Goal: Task Accomplishment & Management: Manage account settings

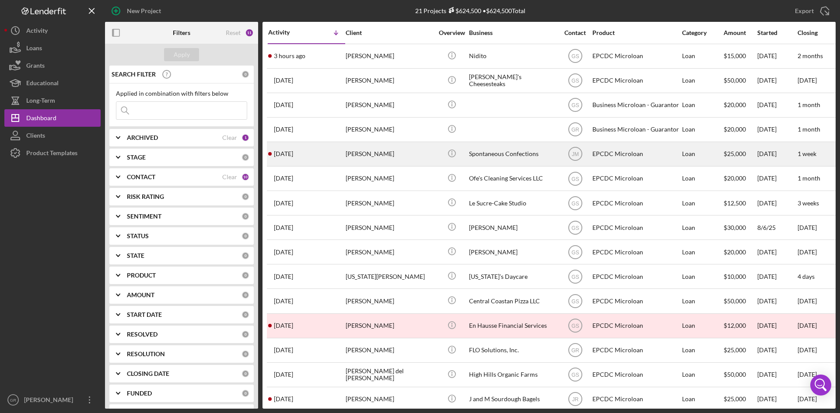
click at [391, 155] on div "Robert Lenorovitz" at bounding box center [389, 154] width 87 height 23
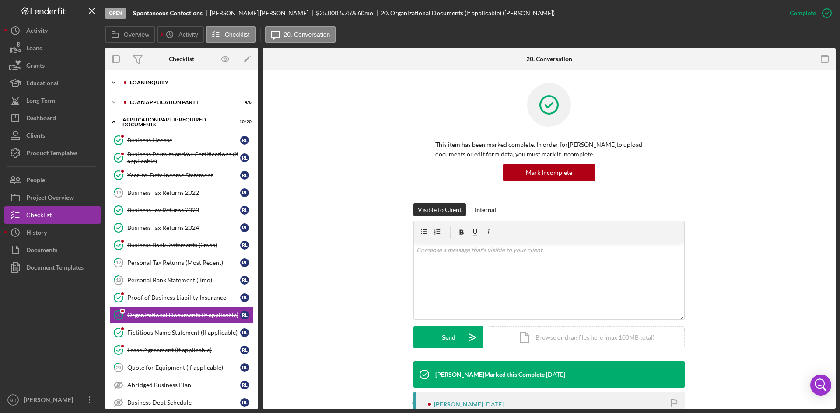
click at [184, 77] on div "Icon/Expander Loan Inquiry 4 / 6" at bounding box center [181, 82] width 153 height 17
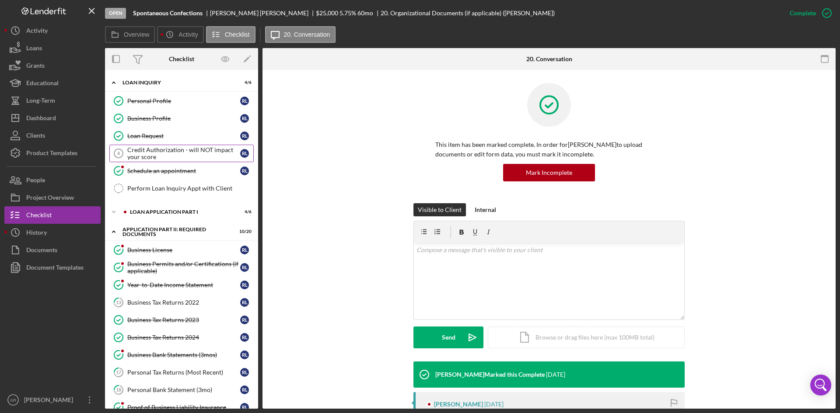
click at [185, 147] on div "Credit Authorization - will NOT impact your score" at bounding box center [183, 154] width 113 height 14
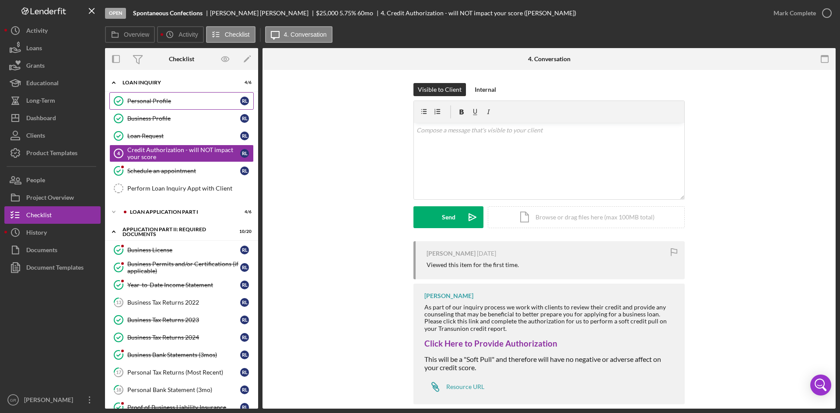
click at [171, 107] on link "Personal Profile Personal Profile R L" at bounding box center [181, 100] width 144 height 17
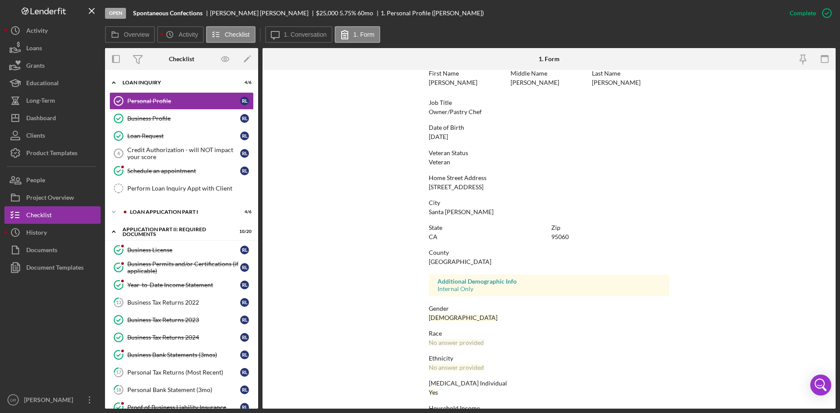
scroll to position [69, 0]
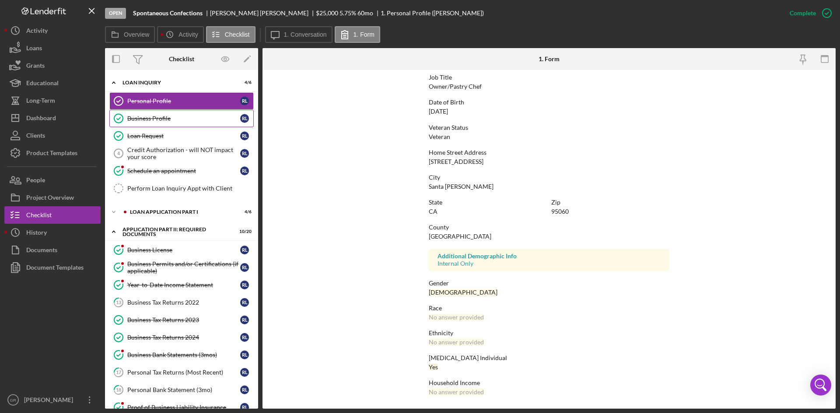
click at [184, 119] on div "Business Profile" at bounding box center [183, 118] width 113 height 7
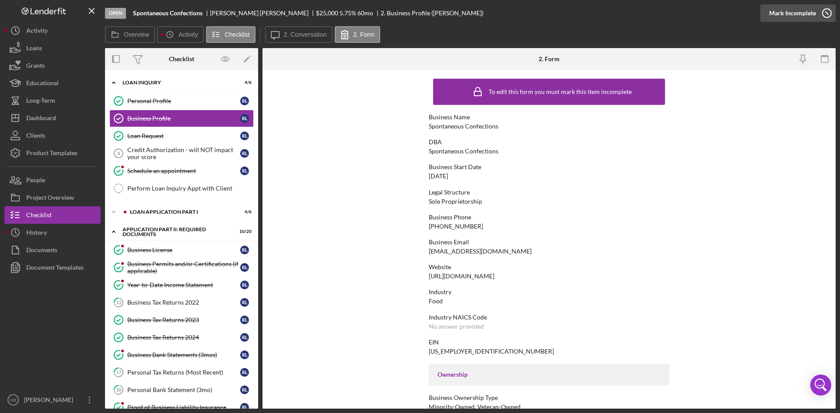
click at [817, 11] on icon "button" at bounding box center [827, 13] width 22 height 22
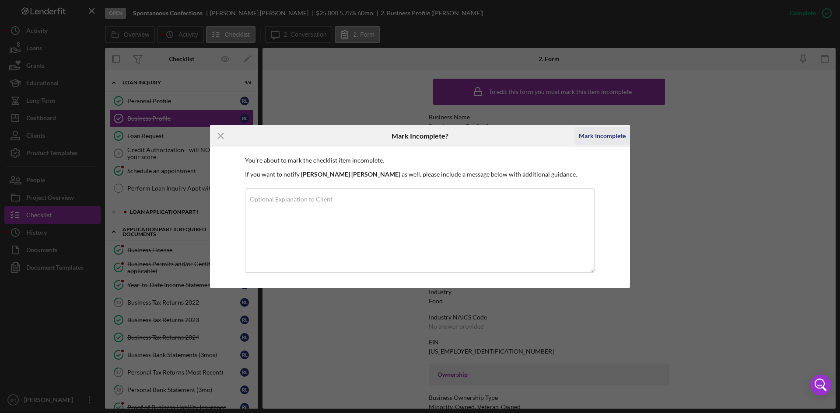
click at [590, 137] on div "Mark Incomplete" at bounding box center [602, 135] width 47 height 17
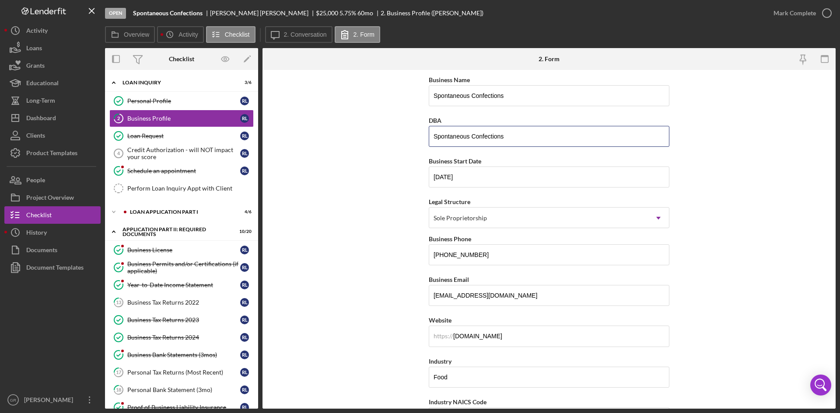
drag, startPoint x: 521, startPoint y: 142, endPoint x: 418, endPoint y: 147, distance: 103.8
click at [418, 147] on form "Business Name Spontaneous Confections DBA Spontaneous Confections Business Star…" at bounding box center [548, 239] width 573 height 339
click at [476, 92] on input "Spontaneous Confections" at bounding box center [549, 95] width 241 height 21
click at [490, 97] on input "Robert Justin Lenorovitz Spontaneous Confections" at bounding box center [549, 95] width 241 height 21
drag, startPoint x: 490, startPoint y: 97, endPoint x: 476, endPoint y: 105, distance: 16.4
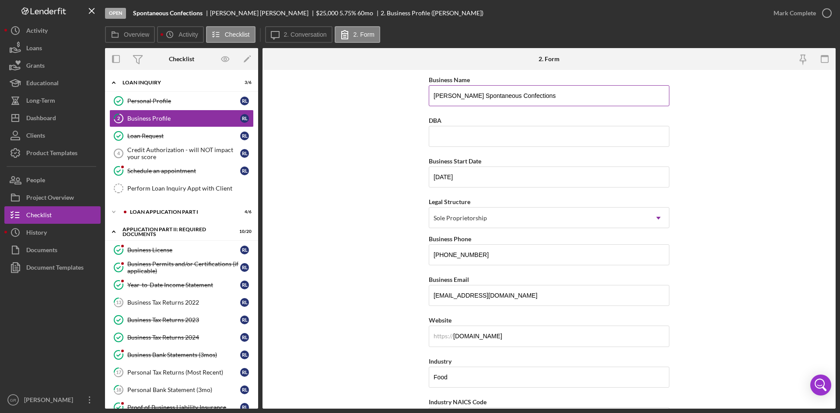
click at [476, 105] on input "Robert Justin Lenorovitz Spontaneous Confections" at bounding box center [549, 95] width 241 height 21
click at [610, 97] on input "Robert Justin Lenorovitz Spontaneous Confections" at bounding box center [549, 95] width 241 height 21
type input "Robert Justin Lenorovitz Spontaneous Confections"
click at [483, 134] on input "DBA" at bounding box center [549, 136] width 241 height 21
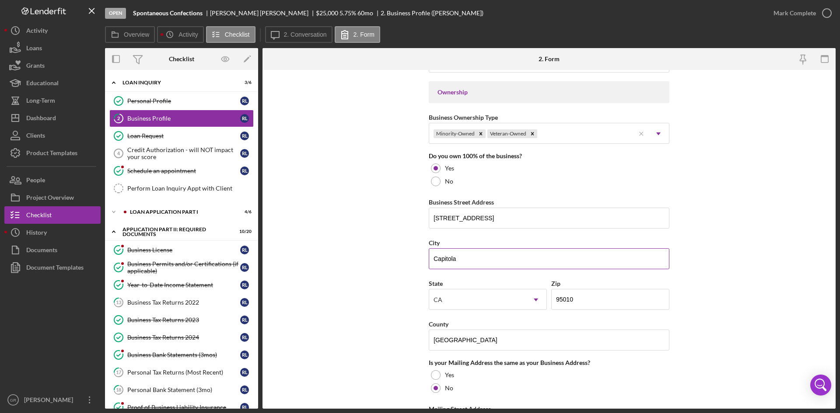
scroll to position [394, 0]
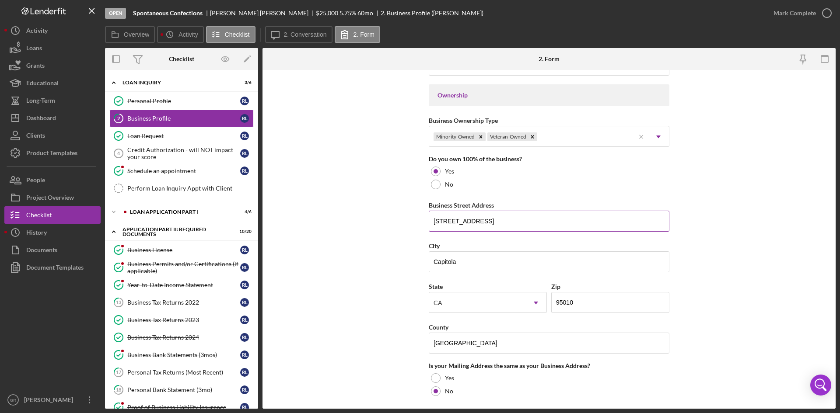
click at [474, 220] on input "1855 41st Ave" at bounding box center [549, 221] width 241 height 21
click at [375, 254] on form "Business Name Robert Justin Lenorovitz Spontaneous Confections DBA Business Sta…" at bounding box center [548, 239] width 573 height 339
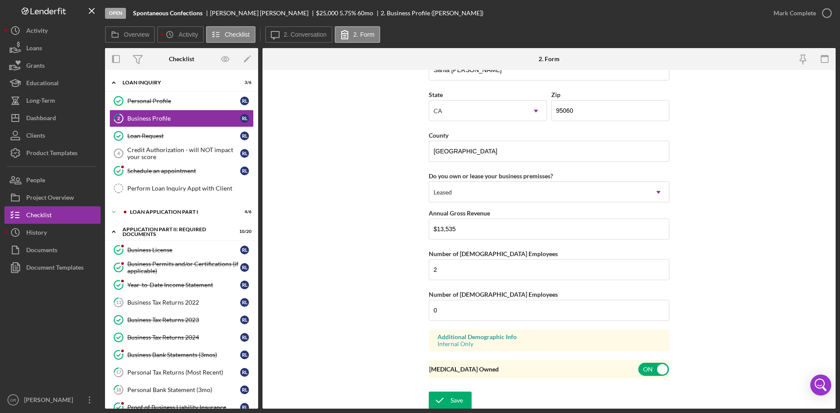
scroll to position [795, 0]
click at [452, 395] on div "Save" at bounding box center [457, 398] width 12 height 17
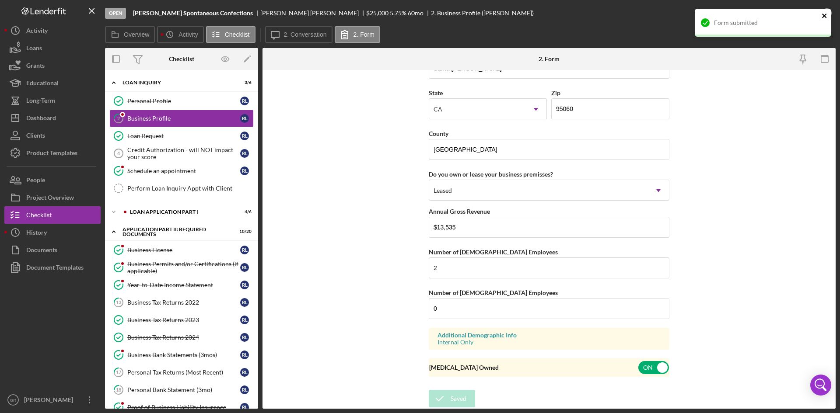
click at [823, 18] on icon "close" at bounding box center [824, 15] width 6 height 7
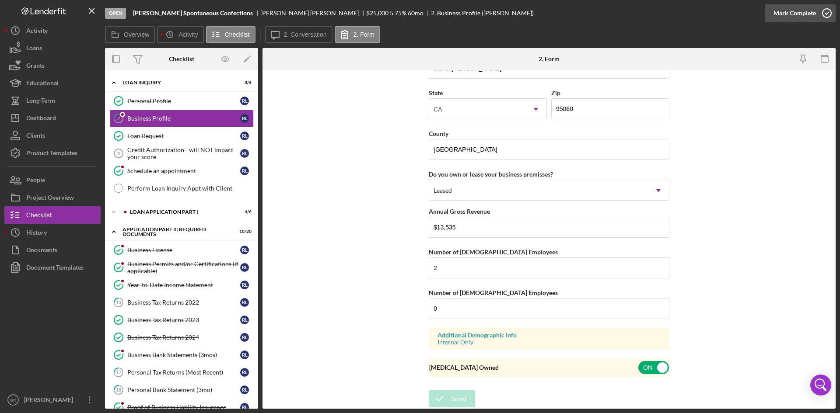
click at [819, 14] on icon "button" at bounding box center [827, 13] width 22 height 22
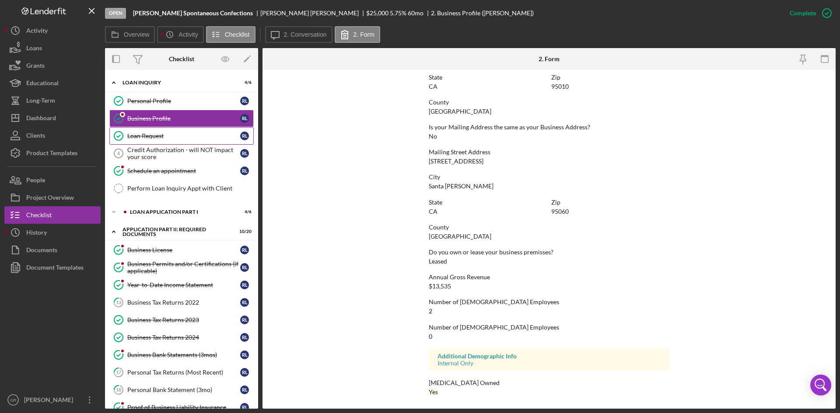
scroll to position [421, 0]
click at [133, 157] on div "Credit Authorization - will NOT impact your score" at bounding box center [183, 154] width 113 height 14
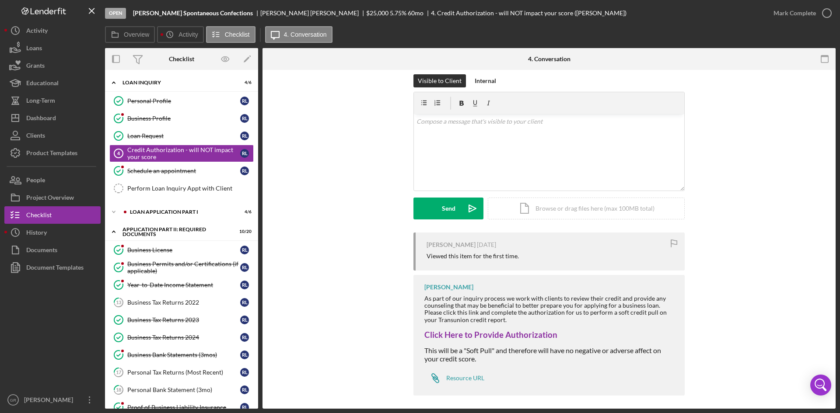
scroll to position [13, 0]
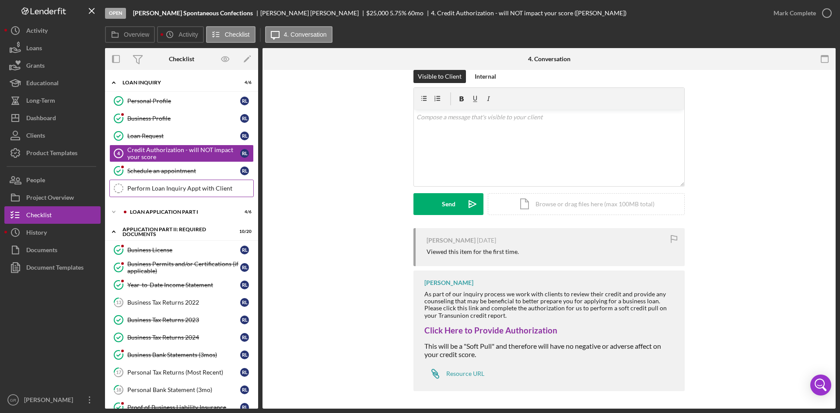
click at [183, 187] on div "Perform Loan Inquiry Appt with Client" at bounding box center [190, 188] width 126 height 7
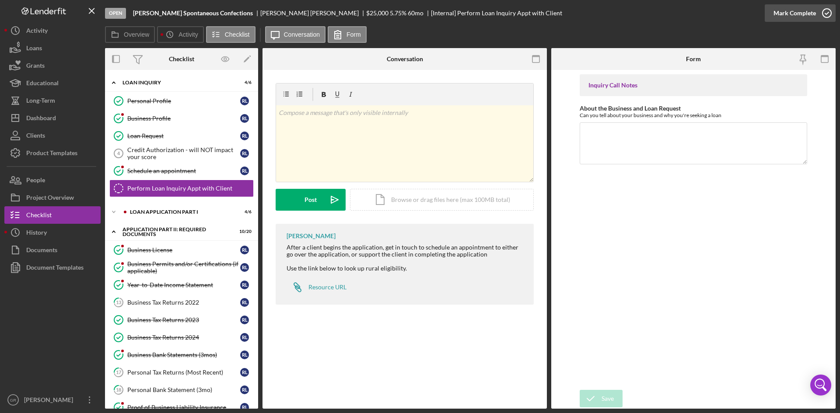
click at [818, 16] on icon "button" at bounding box center [827, 13] width 22 height 22
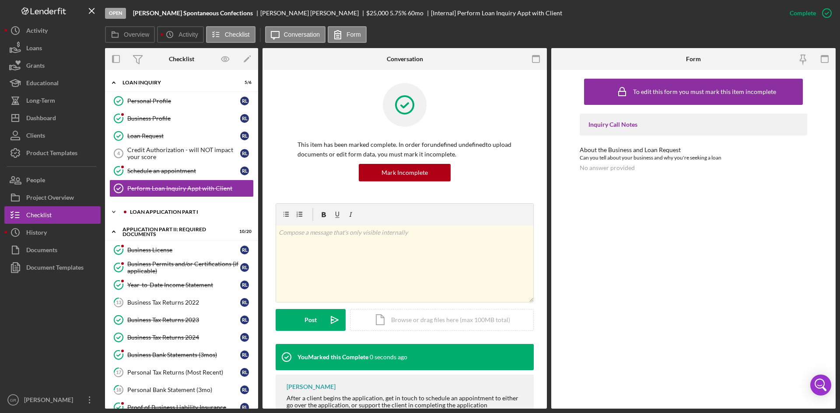
click at [186, 211] on div "Loan Application Part I" at bounding box center [188, 212] width 117 height 5
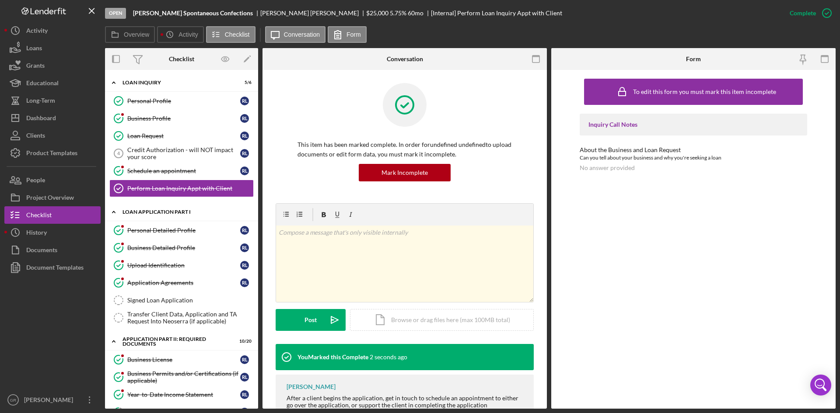
scroll to position [175, 0]
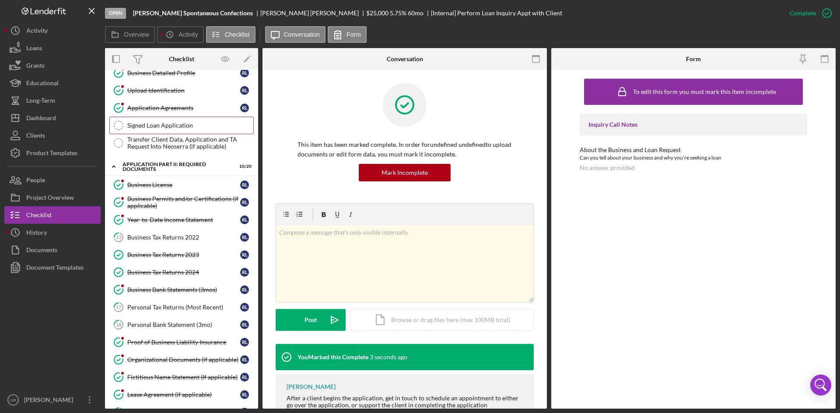
click at [164, 127] on div "Signed Loan Application" at bounding box center [190, 125] width 126 height 7
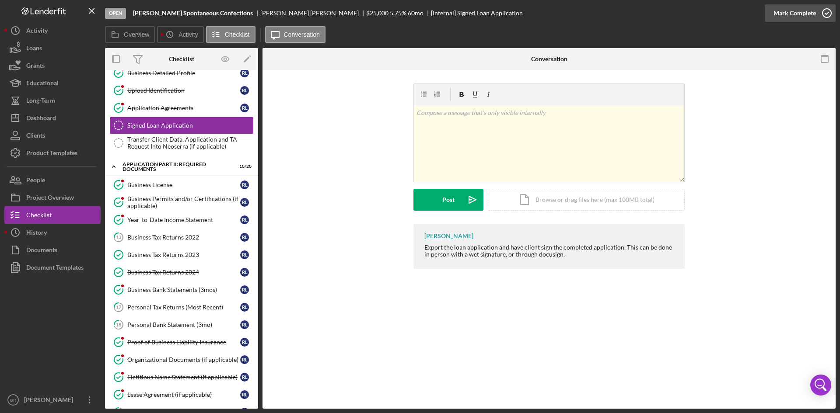
click at [831, 14] on icon "button" at bounding box center [827, 13] width 22 height 22
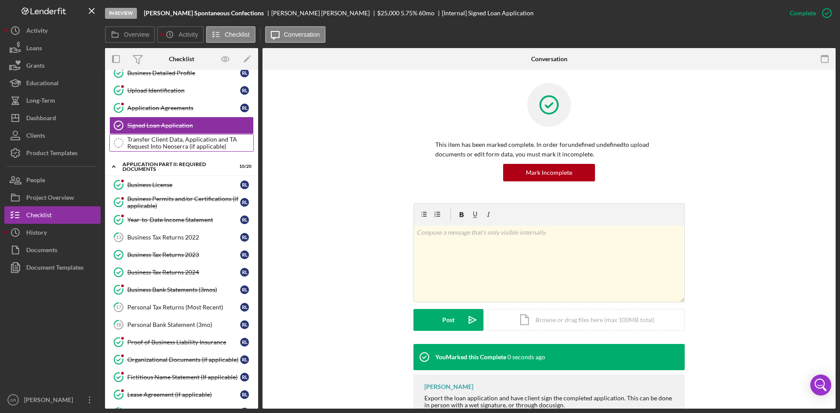
click at [188, 144] on div "Transfer Client Data, Application and TA Request Into Neoserra (if applicable)" at bounding box center [190, 143] width 126 height 14
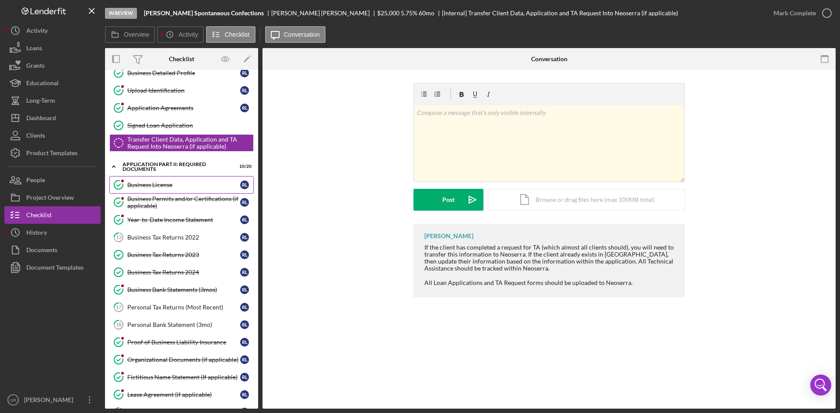
click at [176, 190] on link "Business License Business License R L" at bounding box center [181, 184] width 144 height 17
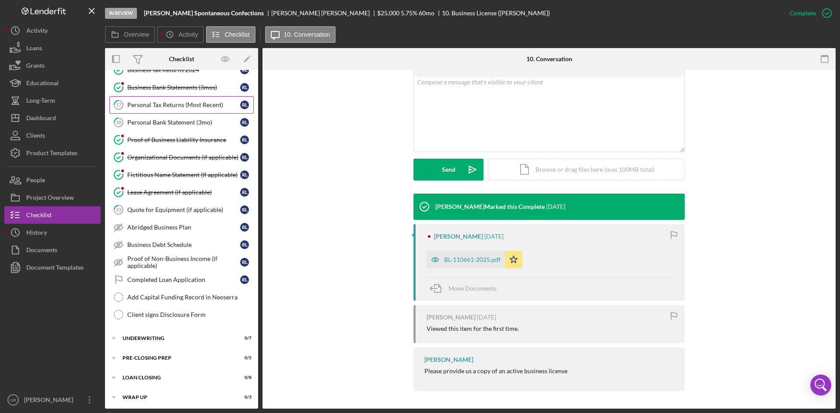
scroll to position [380, 0]
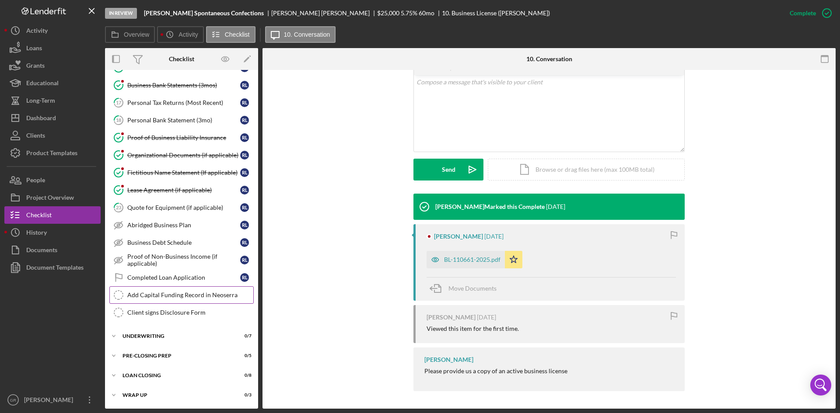
click at [176, 298] on div "Add Capital Funding Record in Neoserra" at bounding box center [190, 295] width 126 height 7
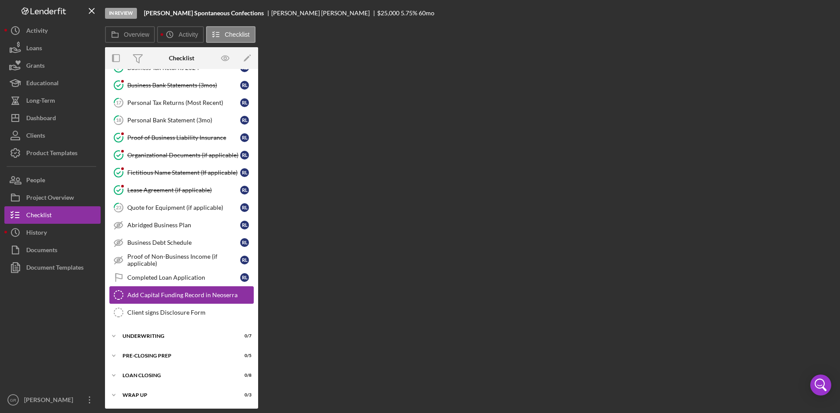
scroll to position [380, 0]
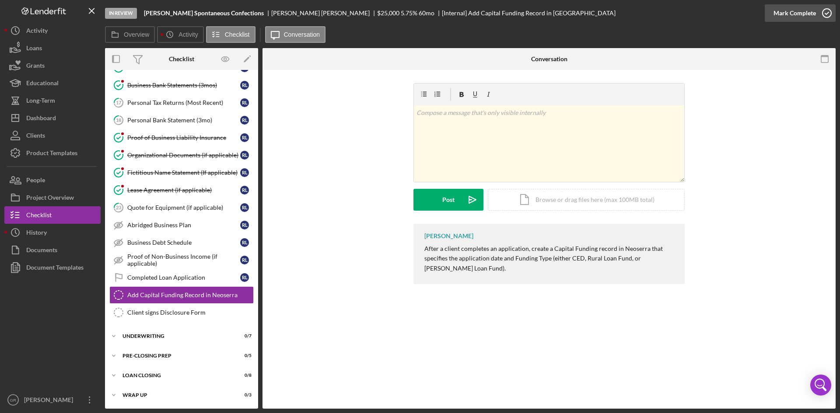
click at [814, 18] on div "Mark Complete" at bounding box center [794, 12] width 42 height 17
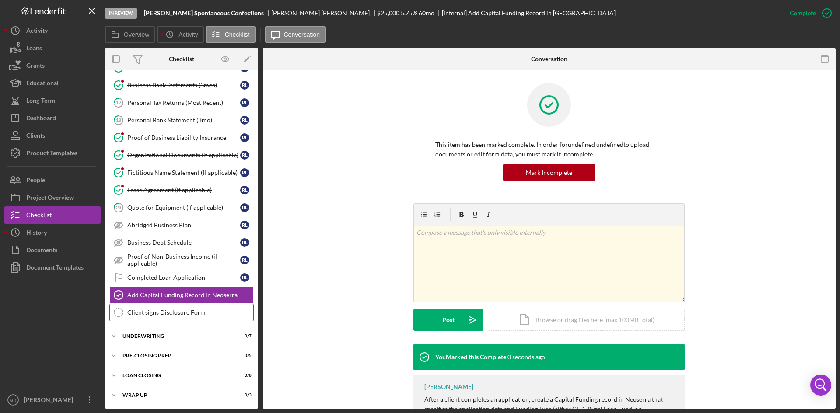
click at [159, 317] on link "Client signs Disclosure Form Client signs Disclosure Form" at bounding box center [181, 312] width 144 height 17
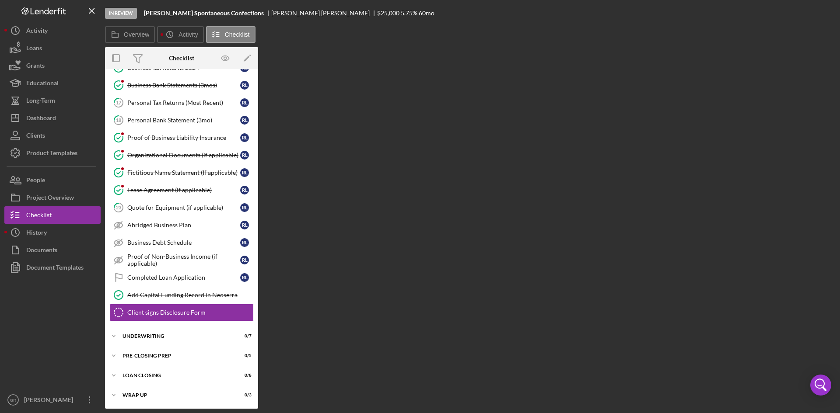
scroll to position [380, 0]
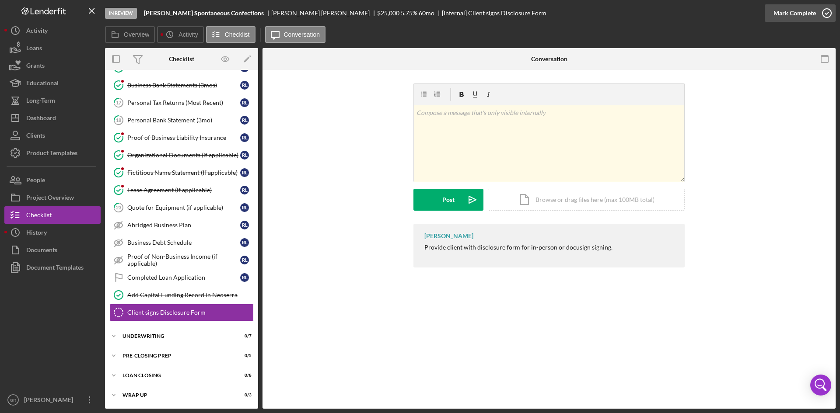
click at [813, 21] on div "Mark Complete" at bounding box center [794, 12] width 42 height 17
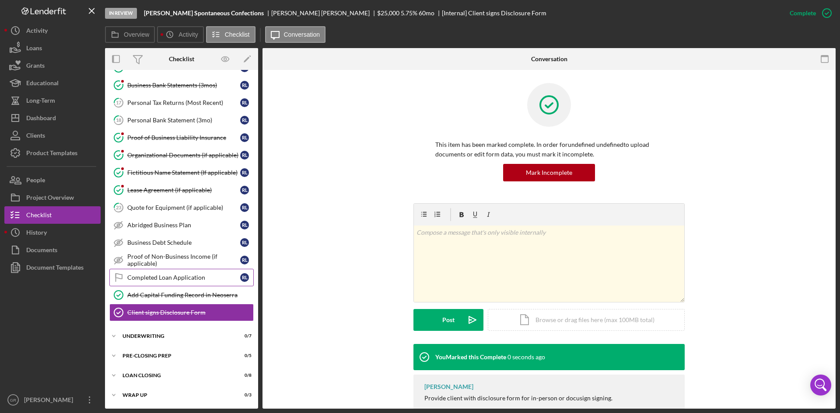
click at [141, 276] on div "Completed Loan Application" at bounding box center [183, 277] width 113 height 7
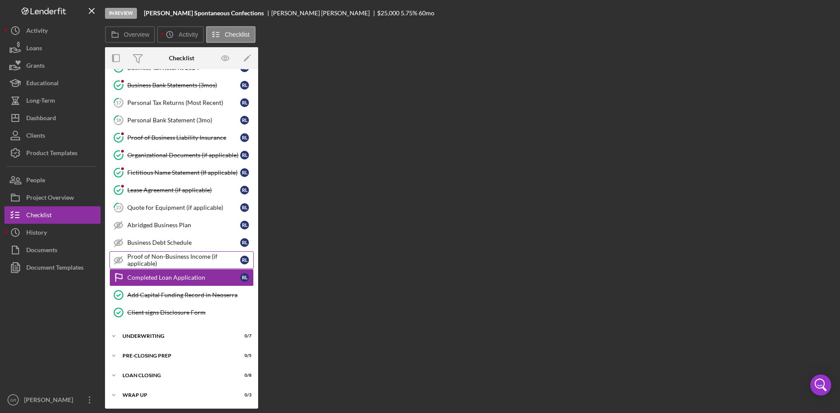
scroll to position [380, 0]
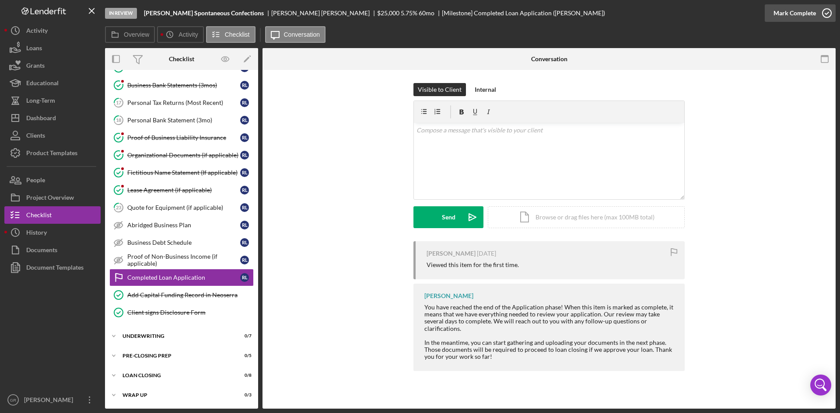
click at [804, 10] on div "Mark Complete" at bounding box center [794, 12] width 42 height 17
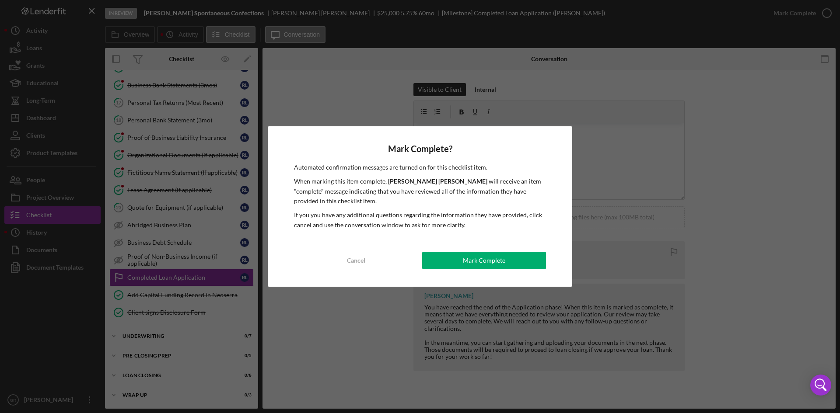
click at [513, 245] on div "Mark Complete? Automated confirmation messages are turned on for this checklist…" at bounding box center [420, 206] width 304 height 161
drag, startPoint x: 500, startPoint y: 254, endPoint x: 493, endPoint y: 257, distance: 8.6
click at [496, 256] on div "Mark Complete" at bounding box center [484, 260] width 42 height 17
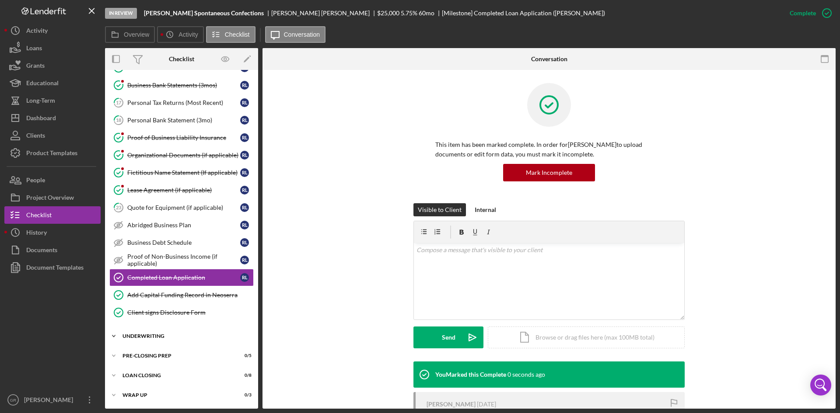
click at [172, 345] on div "Icon/Expander Underwriting 0 / 7" at bounding box center [181, 336] width 153 height 17
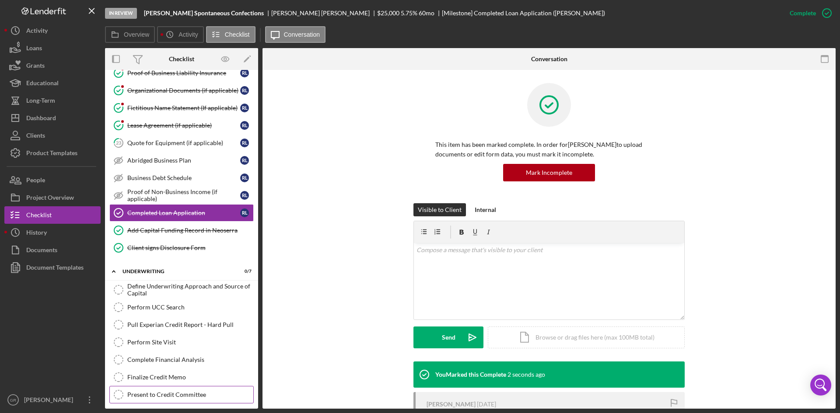
scroll to position [507, 0]
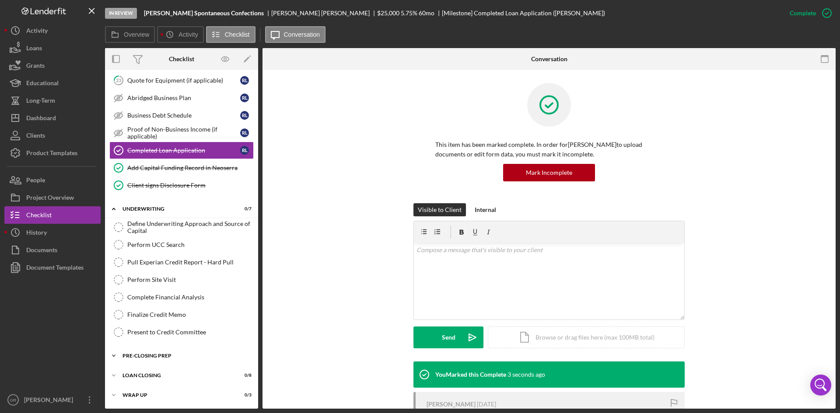
click at [183, 355] on div "Pre-Closing Prep" at bounding box center [184, 355] width 125 height 5
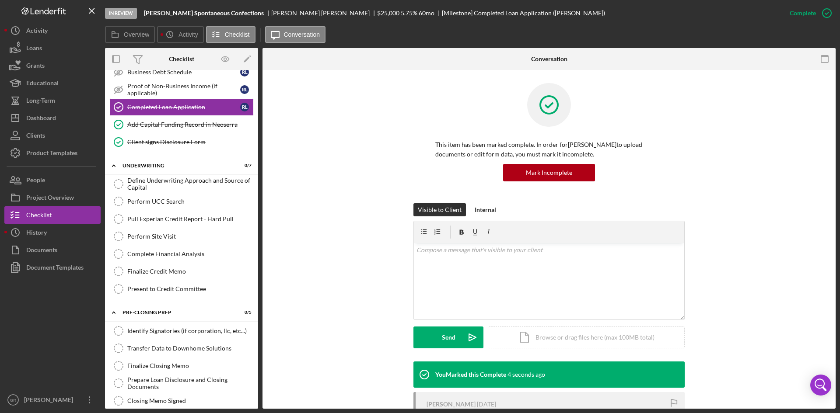
scroll to position [599, 0]
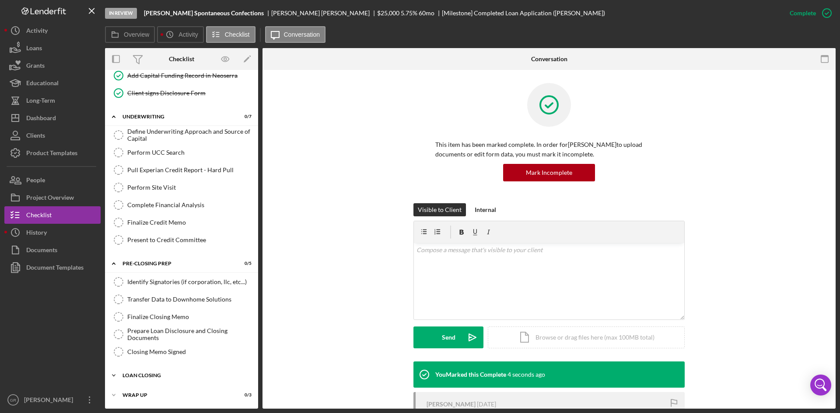
click at [174, 382] on div "Icon/Expander Loan Closing 0 / 8" at bounding box center [181, 375] width 153 height 17
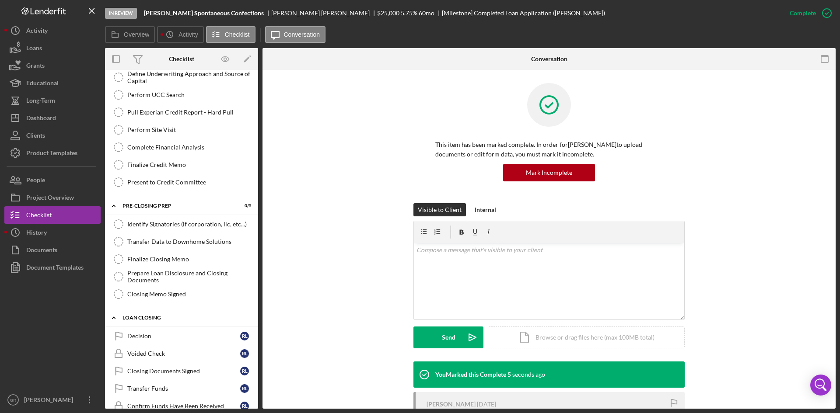
scroll to position [744, 0]
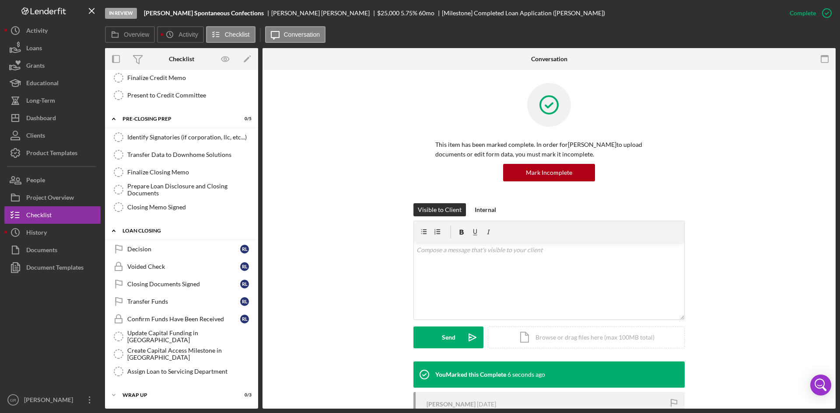
click at [182, 227] on div "Icon/Expander Loan Closing 0 / 8" at bounding box center [181, 231] width 153 height 18
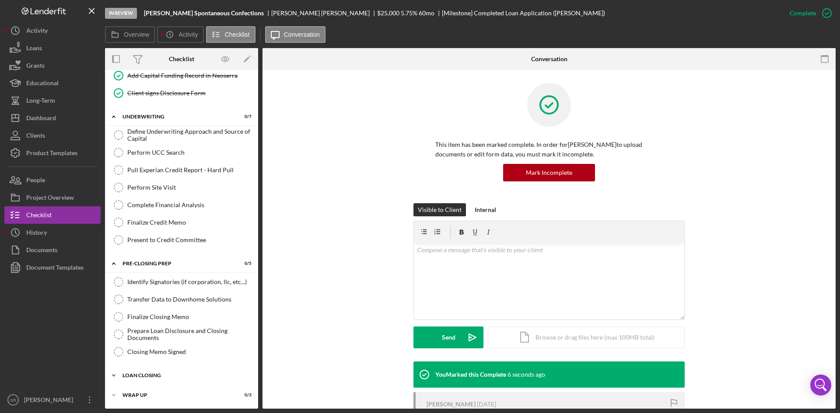
scroll to position [599, 0]
click at [172, 374] on div "Loan Closing" at bounding box center [184, 375] width 125 height 5
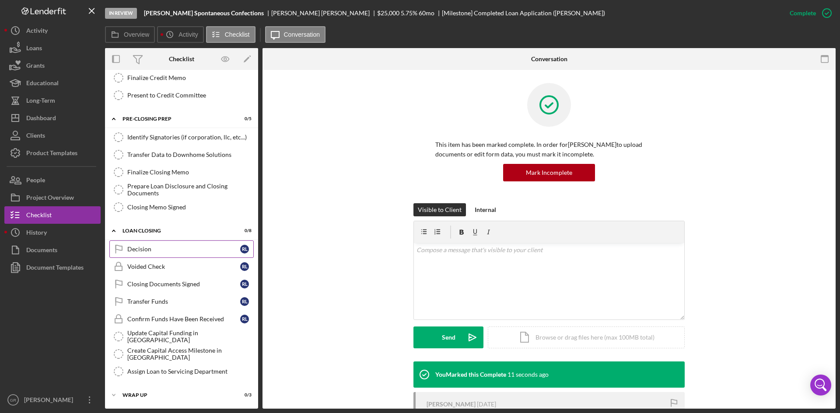
click at [166, 251] on div "Decision" at bounding box center [183, 249] width 113 height 7
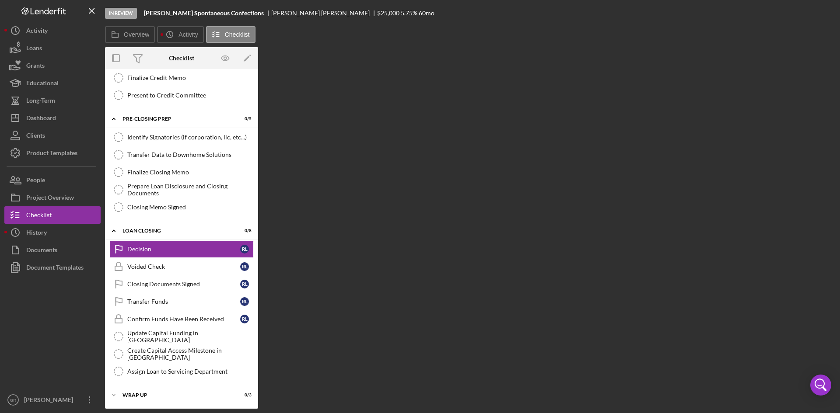
scroll to position [744, 0]
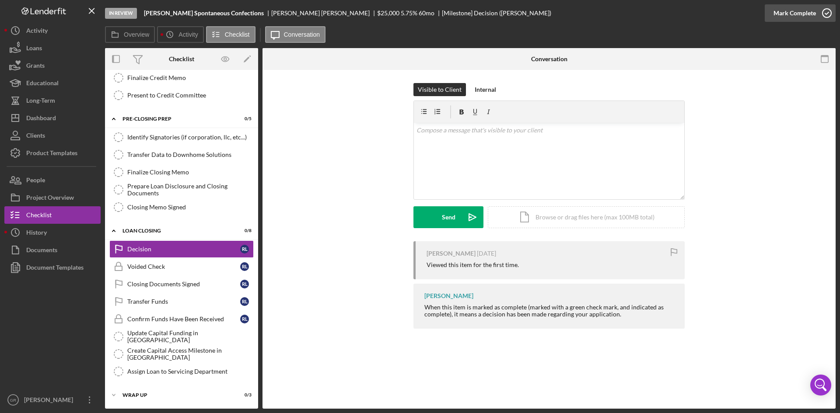
click at [815, 16] on button "Mark Complete" at bounding box center [800, 12] width 71 height 17
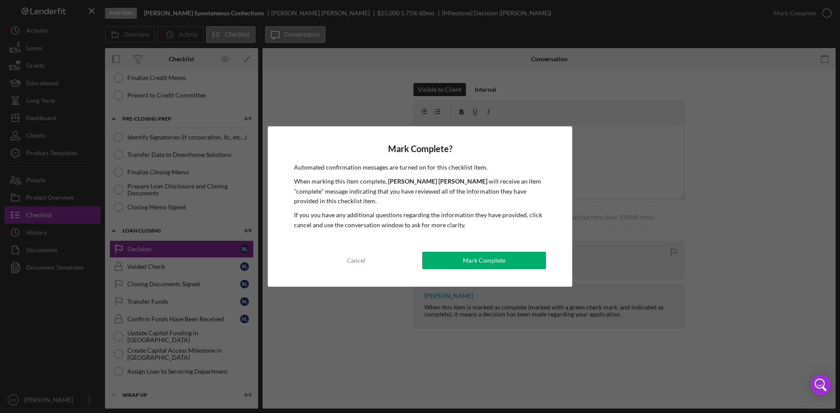
click at [454, 257] on button "Mark Complete" at bounding box center [484, 260] width 124 height 17
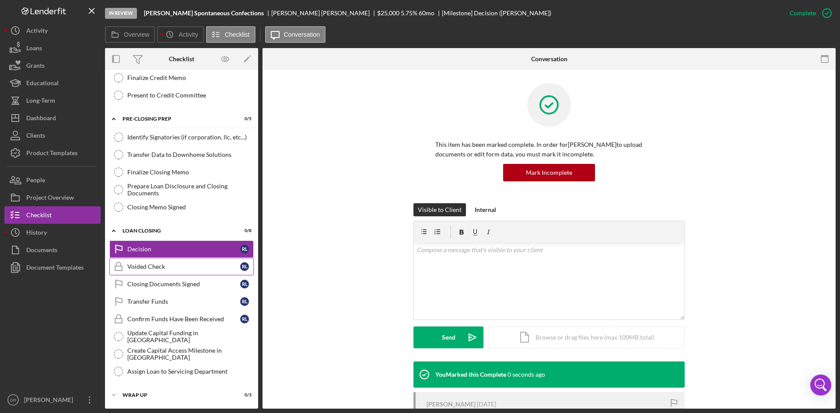
click at [152, 260] on link "Voided Check Voided Check R L" at bounding box center [181, 266] width 144 height 17
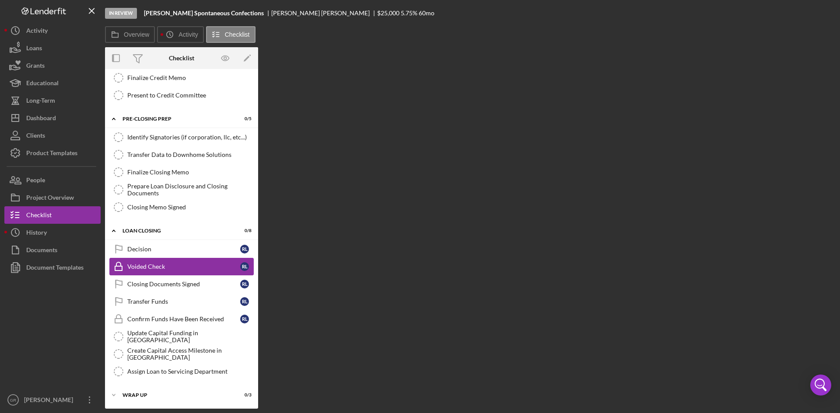
scroll to position [743, 0]
click at [829, 9] on icon "button" at bounding box center [827, 13] width 22 height 22
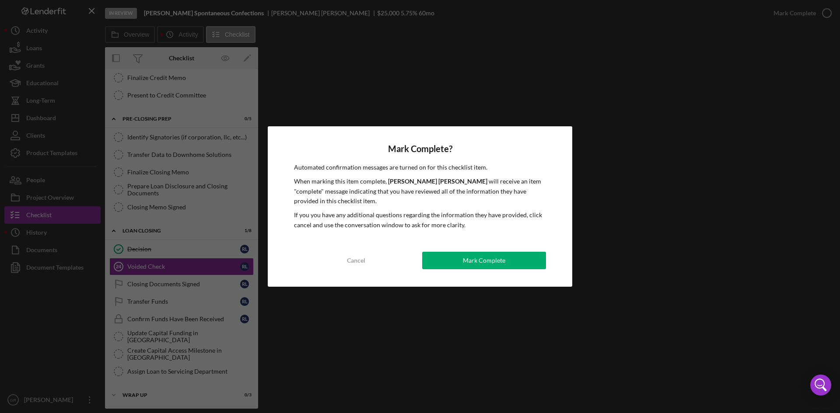
click at [472, 270] on div "Mark Complete? Automated confirmation messages are turned on for this checklist…" at bounding box center [420, 206] width 304 height 161
click at [446, 257] on button "Mark Complete" at bounding box center [484, 260] width 124 height 17
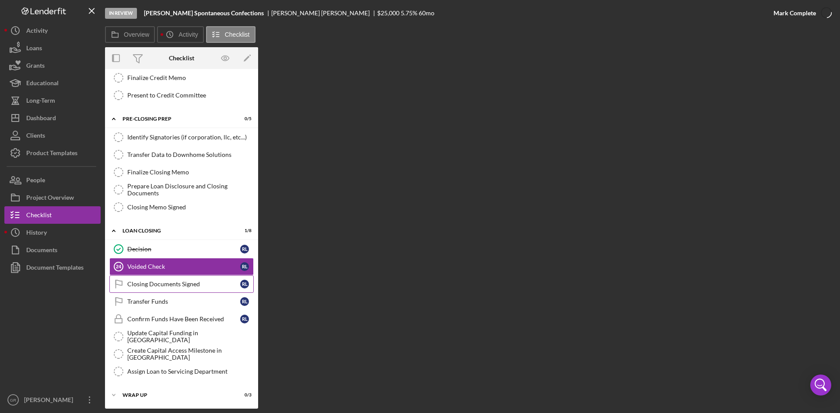
click at [163, 286] on div "Closing Documents Signed" at bounding box center [183, 284] width 113 height 7
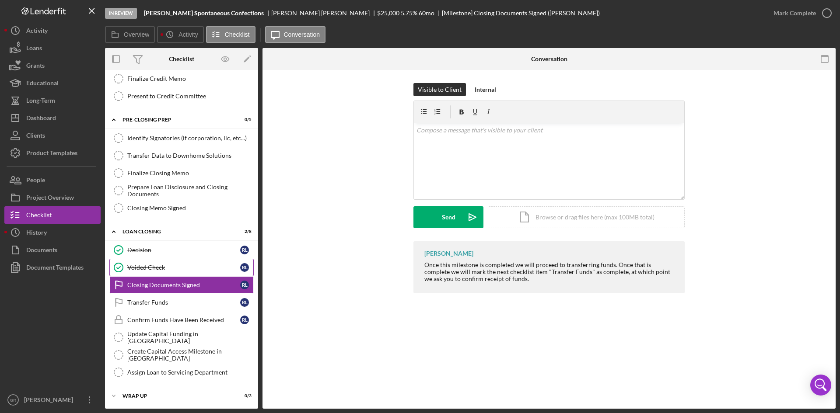
click at [179, 269] on div "Voided Check" at bounding box center [183, 267] width 113 height 7
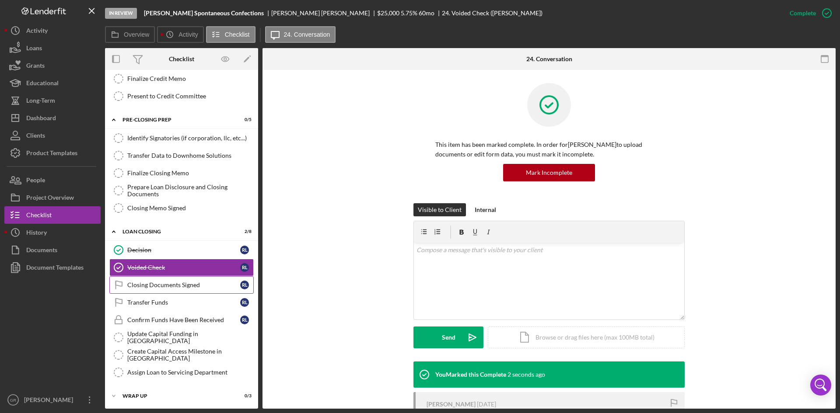
click at [185, 286] on div "Closing Documents Signed" at bounding box center [183, 285] width 113 height 7
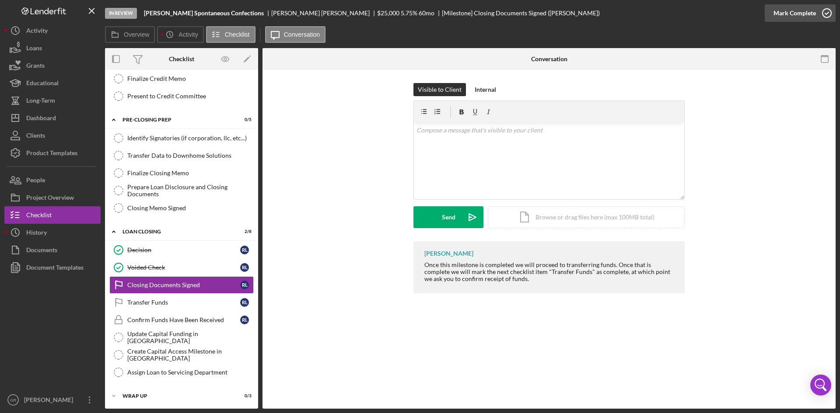
drag, startPoint x: 832, startPoint y: 21, endPoint x: 827, endPoint y: 15, distance: 7.7
click at [831, 17] on icon "button" at bounding box center [827, 13] width 22 height 22
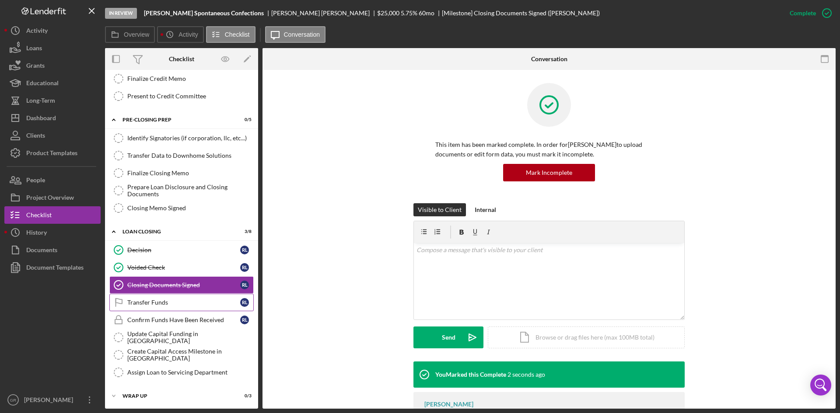
click at [147, 304] on div "Transfer Funds" at bounding box center [183, 302] width 113 height 7
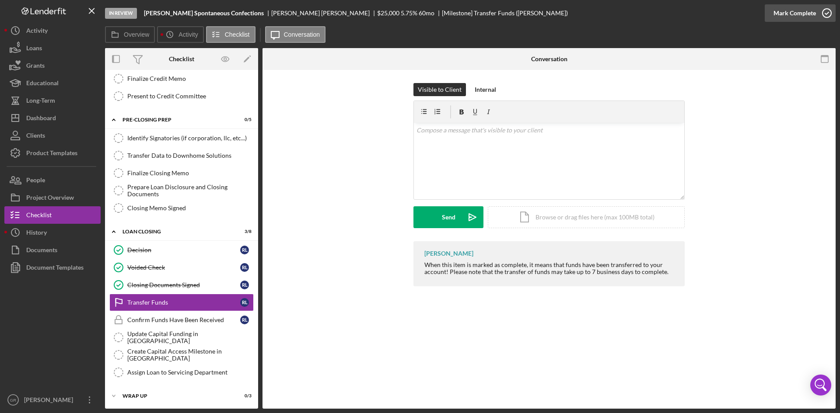
click at [828, 15] on icon "button" at bounding box center [827, 13] width 22 height 22
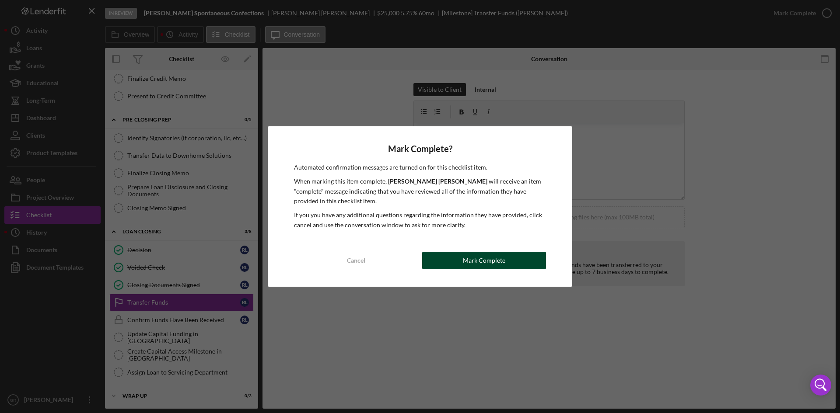
drag, startPoint x: 496, startPoint y: 250, endPoint x: 491, endPoint y: 255, distance: 6.5
click at [496, 250] on div "Mark Complete? Automated confirmation messages are turned on for this checklist…" at bounding box center [420, 206] width 304 height 161
click at [487, 260] on div "Mark Complete" at bounding box center [484, 260] width 42 height 17
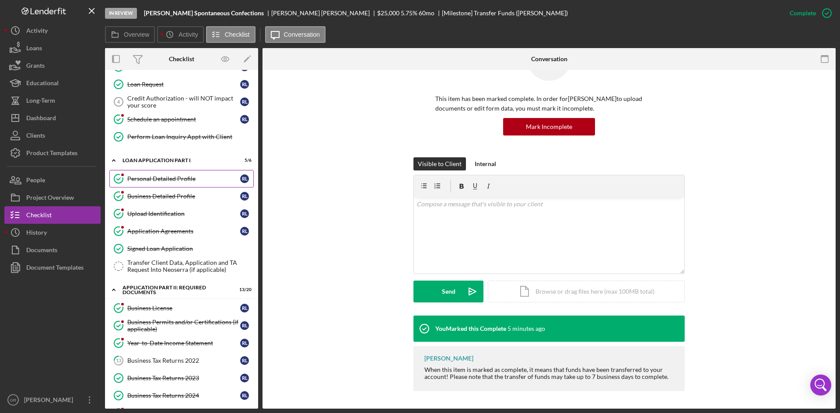
scroll to position [44, 0]
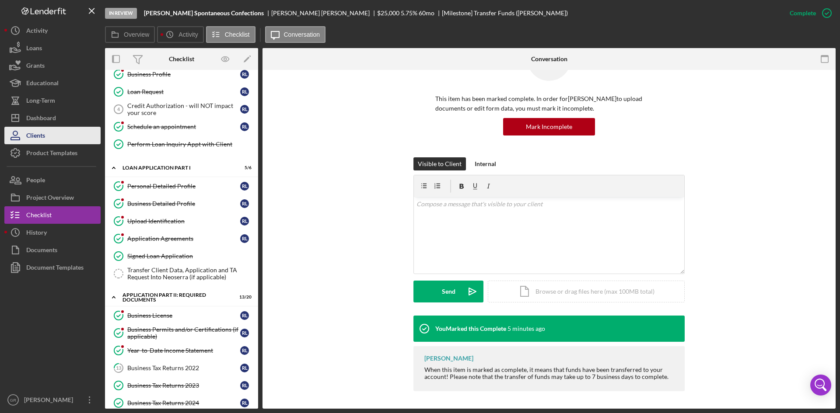
click at [64, 135] on button "Clients" at bounding box center [52, 135] width 96 height 17
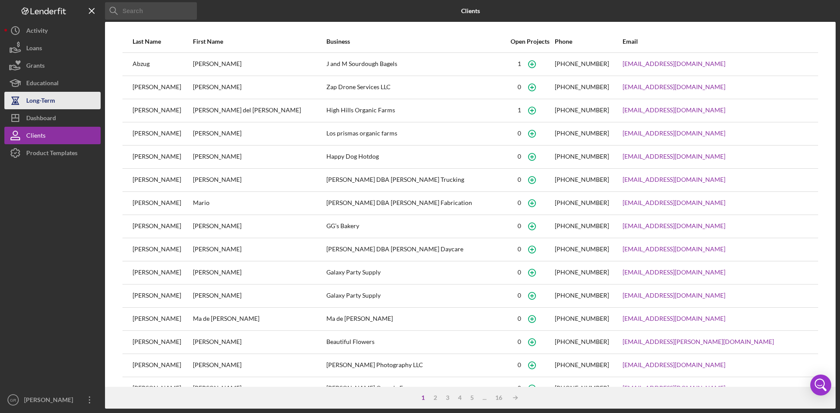
click at [66, 105] on button "Long-Term" at bounding box center [52, 100] width 96 height 17
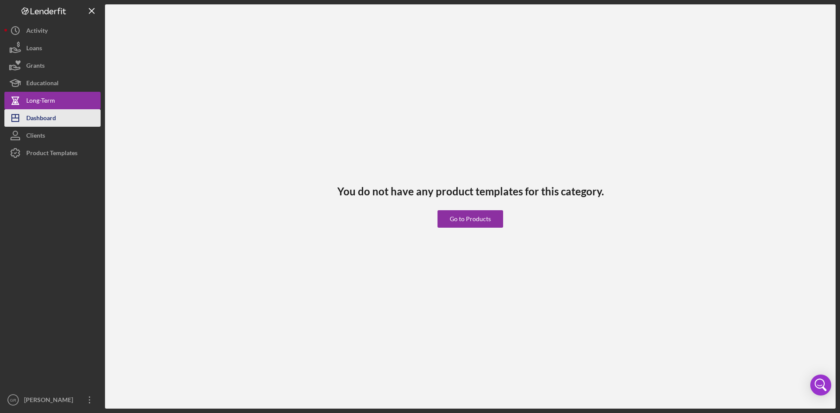
click at [63, 124] on button "Icon/Dashboard Dashboard" at bounding box center [52, 117] width 96 height 17
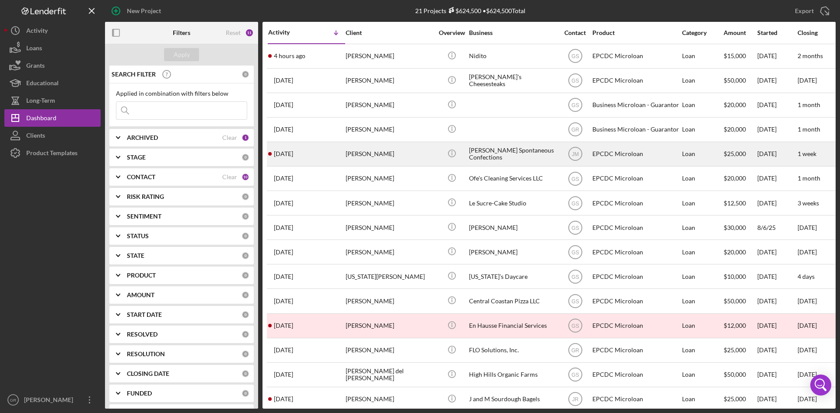
click at [425, 155] on div "Robert Lenorovitz" at bounding box center [389, 154] width 87 height 23
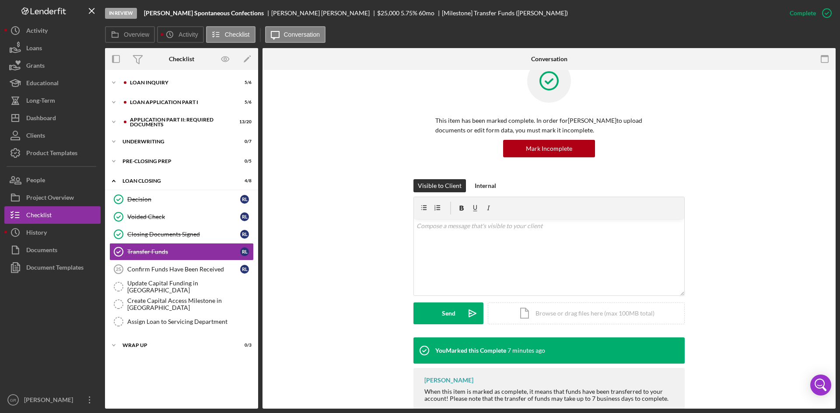
scroll to position [46, 0]
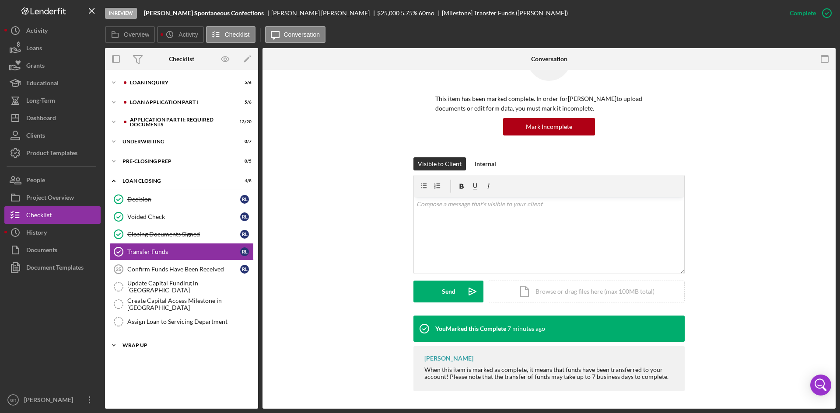
click at [178, 344] on div "Wrap Up" at bounding box center [184, 345] width 125 height 5
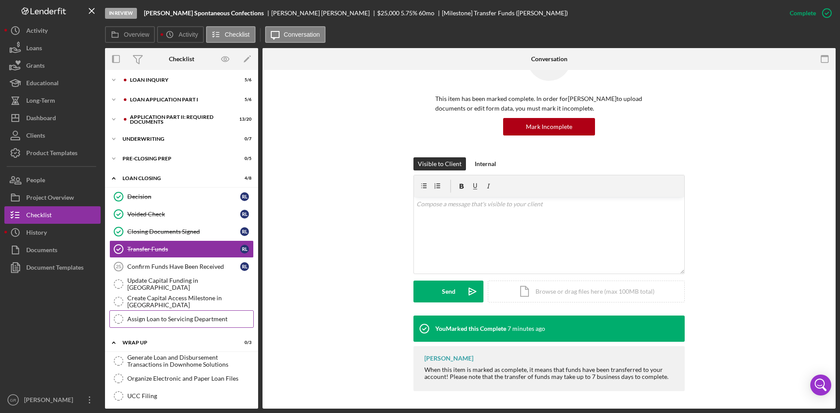
scroll to position [0, 0]
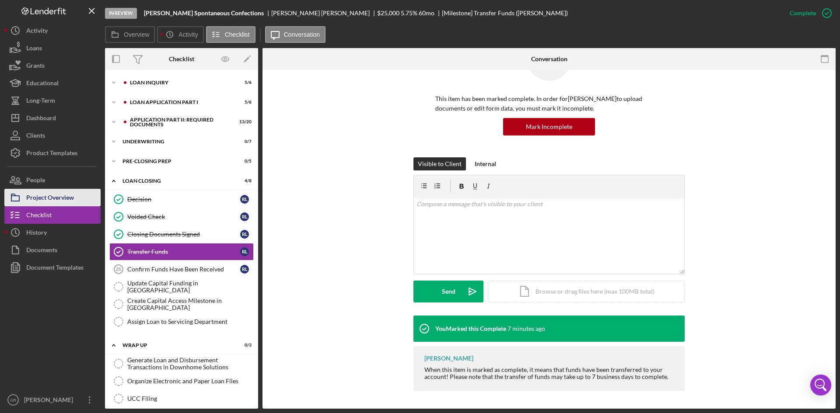
click at [69, 197] on div "Project Overview" at bounding box center [50, 199] width 48 height 20
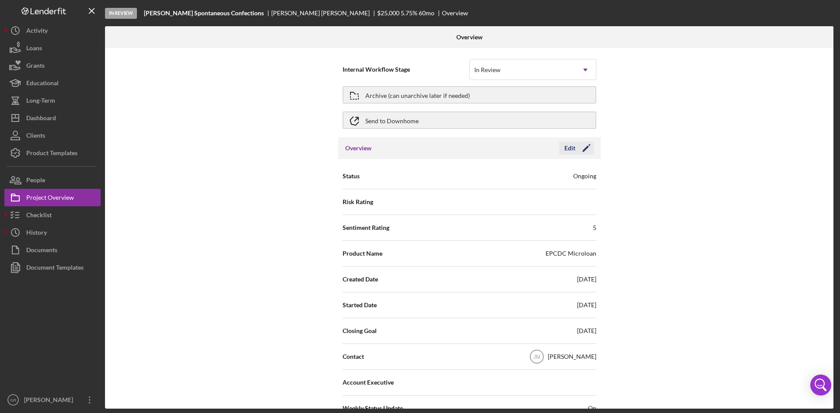
click at [584, 148] on icon "Icon/Edit" at bounding box center [586, 148] width 22 height 22
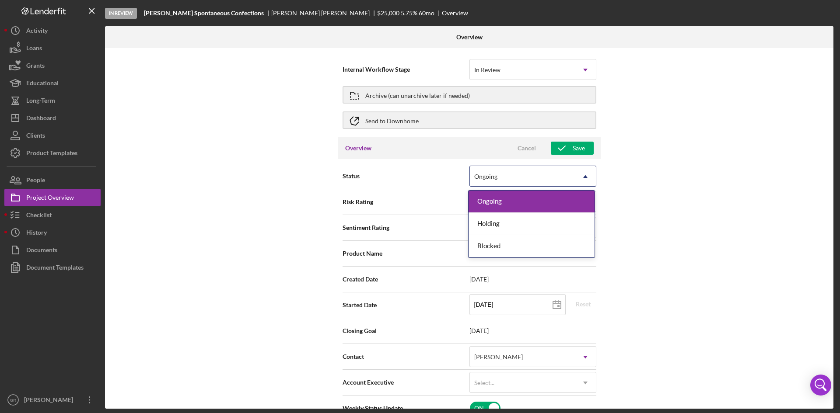
click at [563, 175] on div "Ongoing" at bounding box center [522, 177] width 105 height 20
click at [245, 187] on div "Internal Workflow Stage In Review Icon/Dropdown Arrow Archive (can unarchive la…" at bounding box center [469, 228] width 728 height 361
type textarea "Here's a snapshot of information that has been fully approved, as well as the i…"
type textarea "Hey there, we noticed you haven't made any progress on your application in the …"
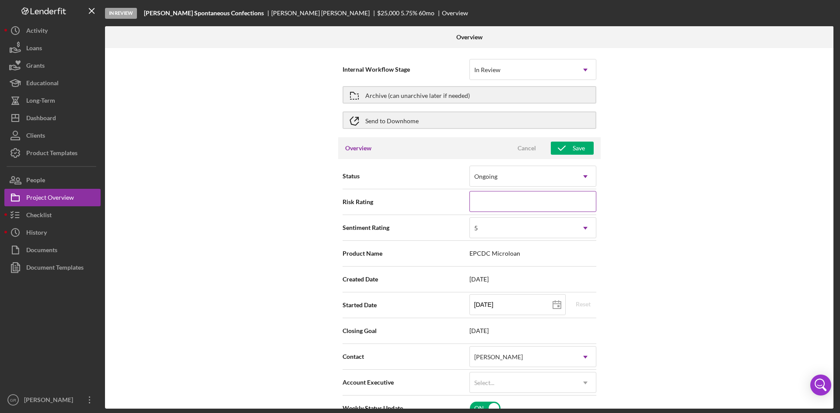
click at [516, 196] on input at bounding box center [532, 201] width 127 height 21
type textarea "Here's a snapshot of information that has been fully approved, as well as the i…"
type textarea "Hey there, we noticed you haven't made any progress on your application in the …"
click at [259, 201] on div "Internal Workflow Stage In Review Icon/Dropdown Arrow Archive (can unarchive la…" at bounding box center [469, 228] width 728 height 361
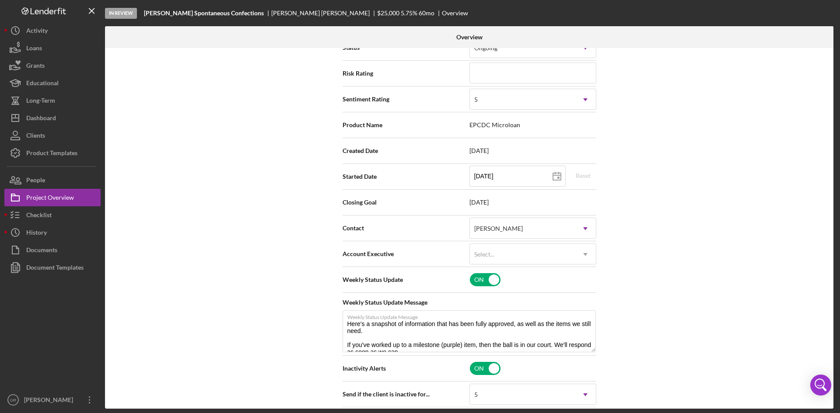
scroll to position [131, 0]
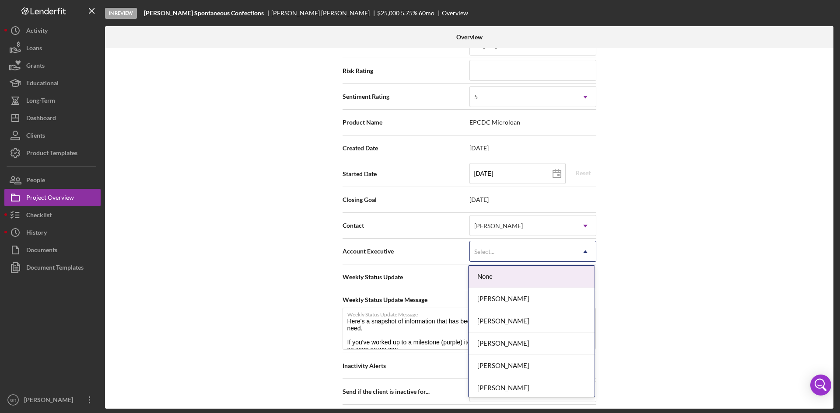
click at [484, 258] on div "Select..." at bounding box center [522, 252] width 105 height 20
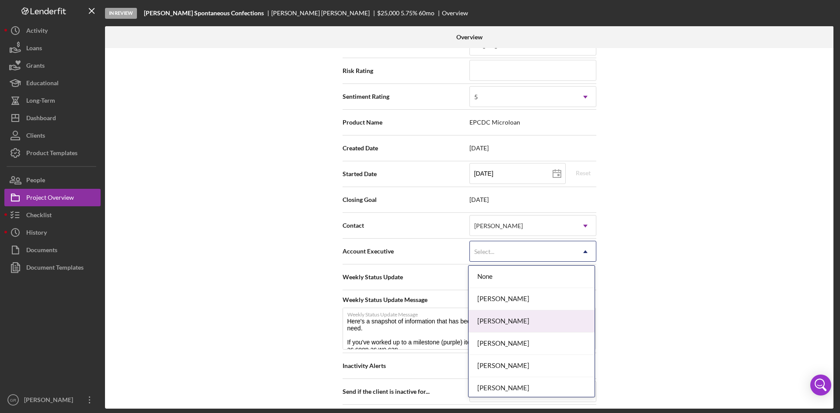
scroll to position [3, 0]
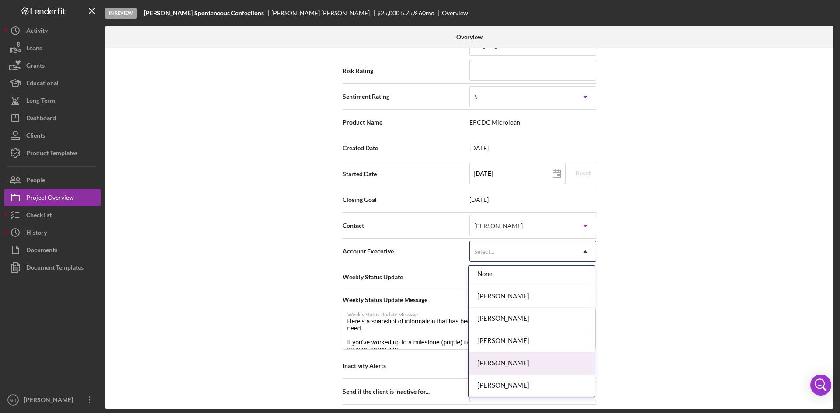
click at [501, 367] on div "Jonathan Rollins" at bounding box center [531, 364] width 126 height 22
type textarea "Here's a snapshot of information that has been fully approved, as well as the i…"
type textarea "Hey there, we noticed you haven't made any progress on your application in the …"
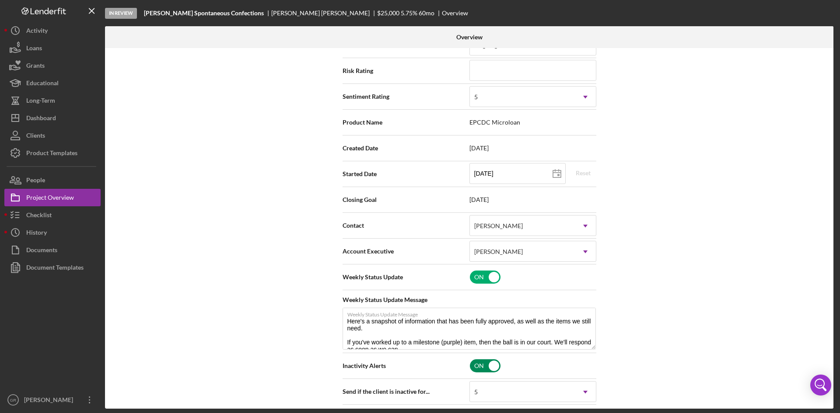
type textarea "Here's a snapshot of information that has been fully approved, as well as the i…"
type textarea "Hey there, we noticed you haven't made any progress on your application in the …"
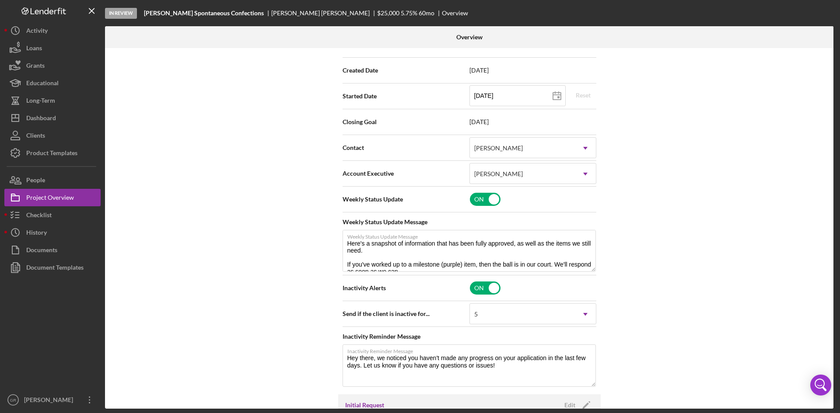
scroll to position [219, 0]
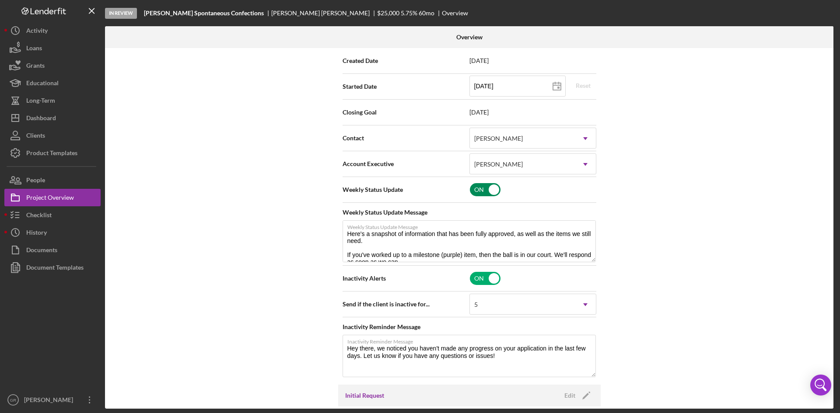
click at [482, 194] on input "checkbox" at bounding box center [485, 189] width 31 height 13
checkbox input "false"
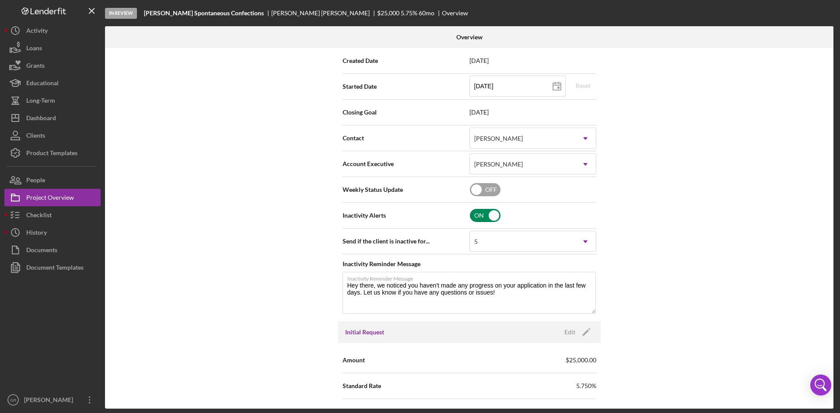
type textarea "Hey there, we noticed you haven't made any progress on your application in the …"
click at [487, 214] on input "checkbox" at bounding box center [485, 215] width 31 height 13
checkbox input "false"
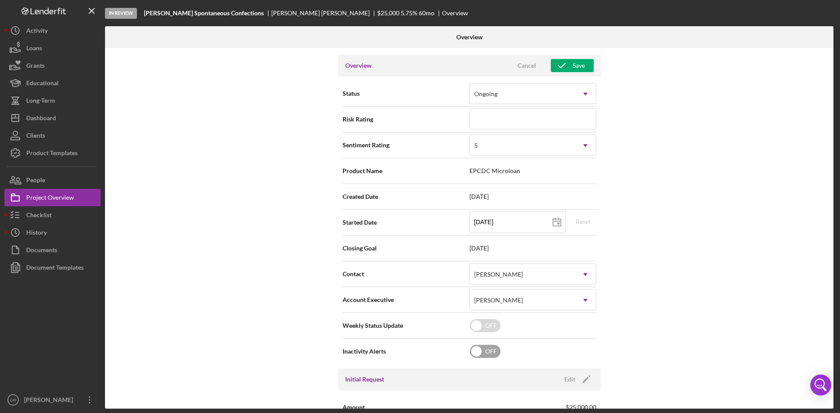
scroll to position [0, 0]
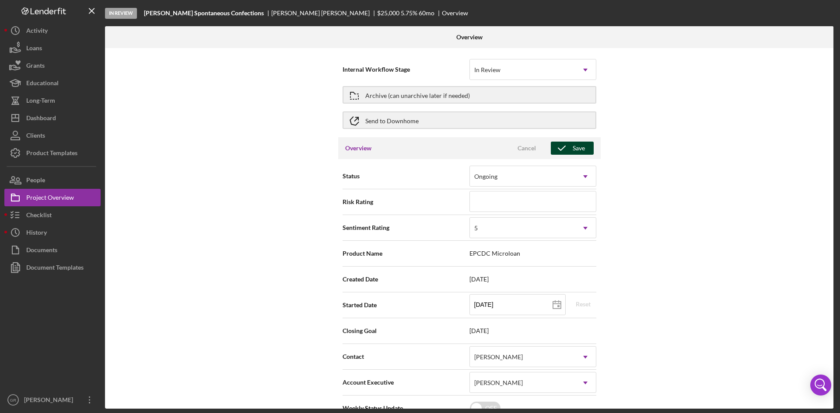
click at [558, 151] on icon "button" at bounding box center [562, 148] width 22 height 22
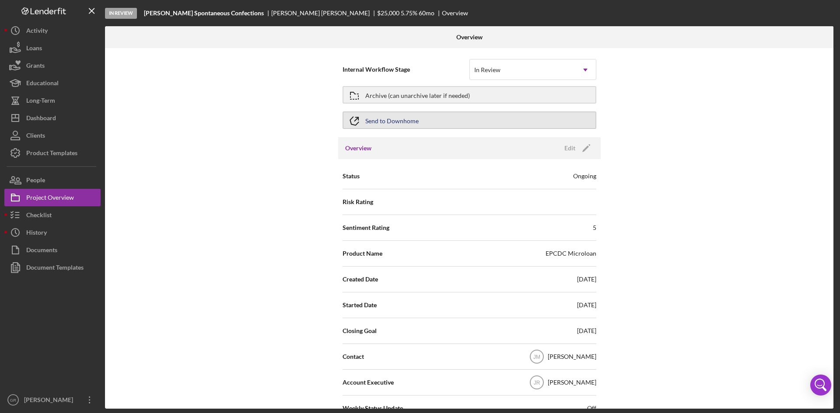
click at [399, 120] on div "Send to Downhome" at bounding box center [391, 120] width 53 height 16
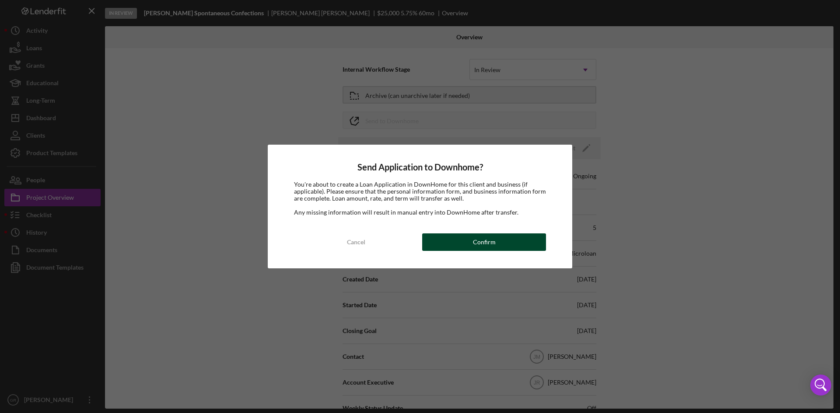
click at [479, 239] on div "Confirm" at bounding box center [484, 242] width 23 height 17
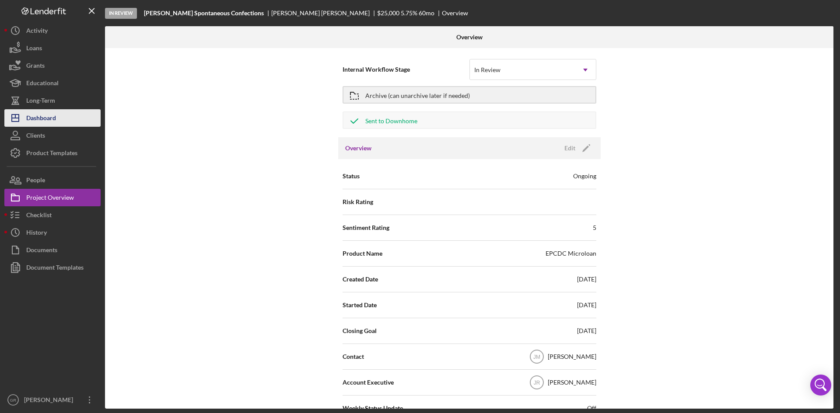
click at [59, 116] on button "Icon/Dashboard Dashboard" at bounding box center [52, 117] width 96 height 17
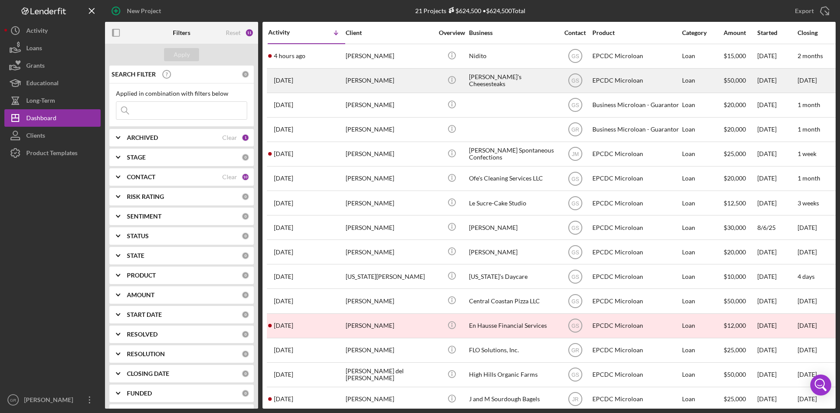
click at [475, 79] on div "Oli's Cheesesteaks" at bounding box center [512, 80] width 87 height 23
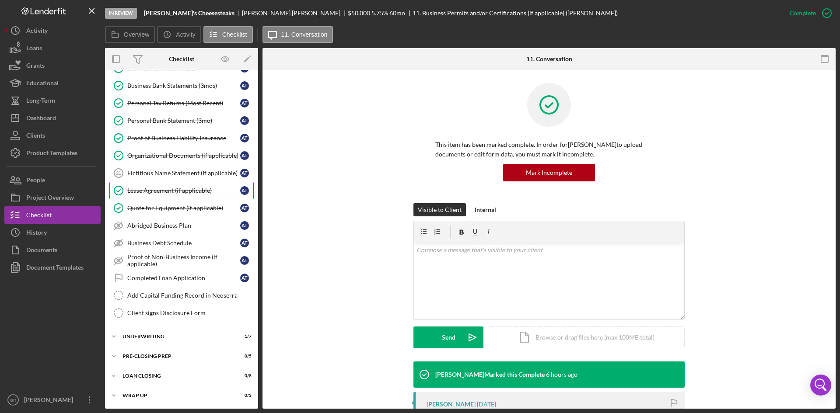
scroll to position [160, 0]
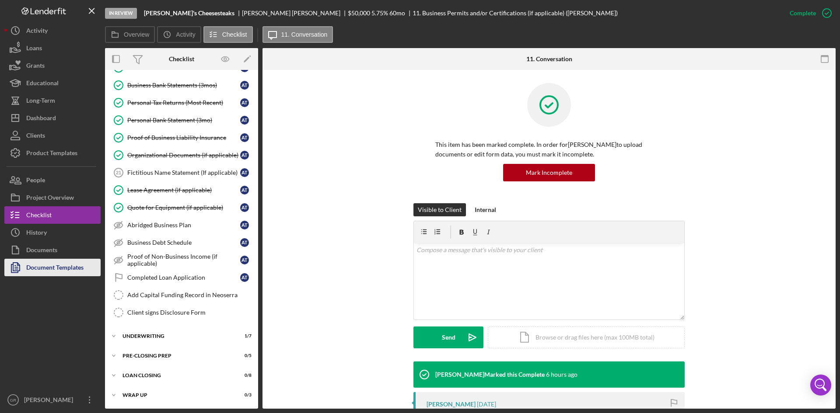
click at [52, 263] on div "Document Templates" at bounding box center [54, 269] width 57 height 20
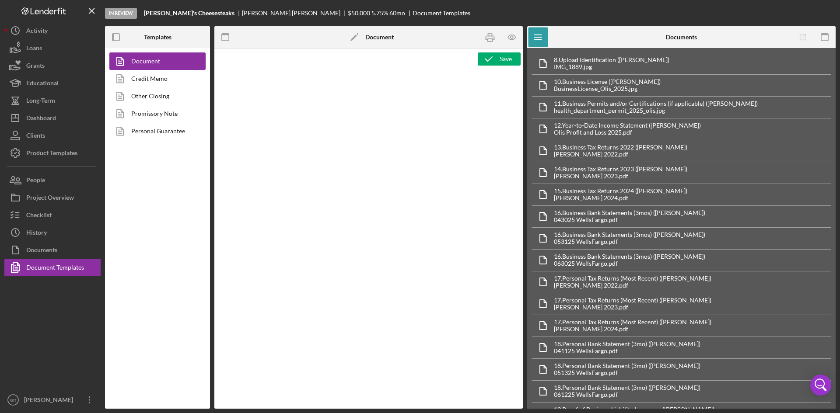
type textarea "<pre style="text-align: right"><span style="font-size: 10pt">OFFICE </span><str…"
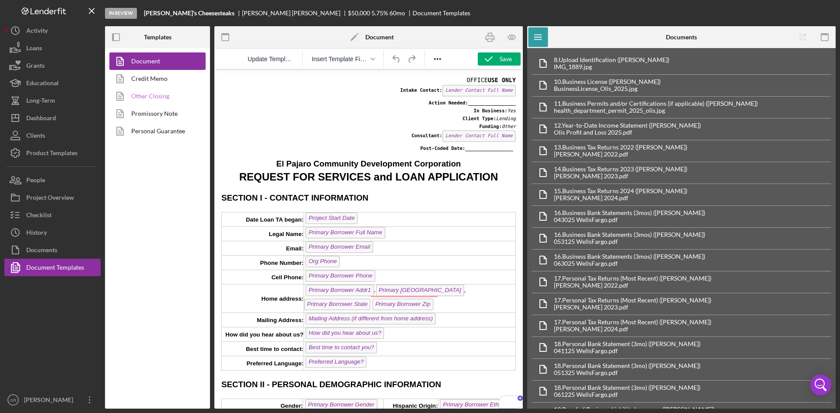
click at [165, 97] on link "Other Closing" at bounding box center [155, 95] width 92 height 17
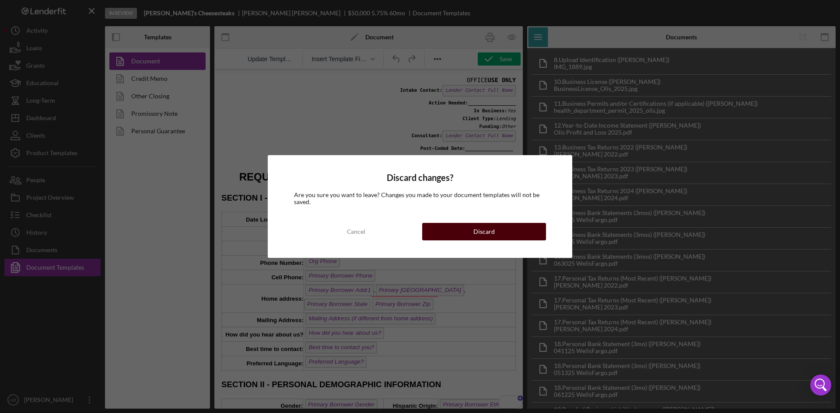
click at [525, 224] on button "Discard" at bounding box center [484, 231] width 124 height 17
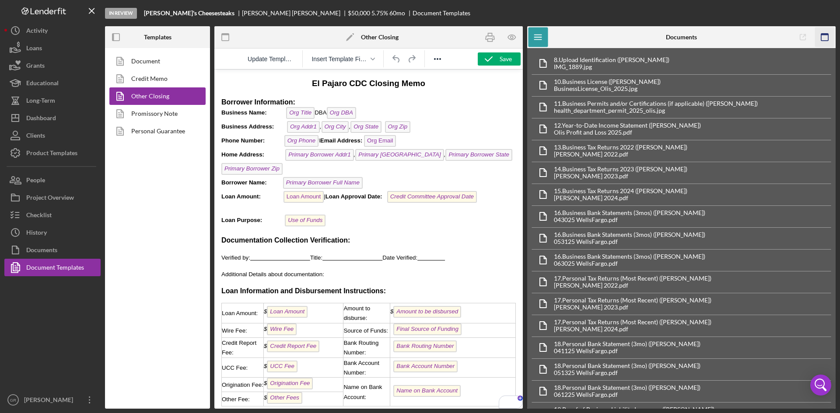
click at [825, 34] on rect "button" at bounding box center [824, 35] width 7 height 2
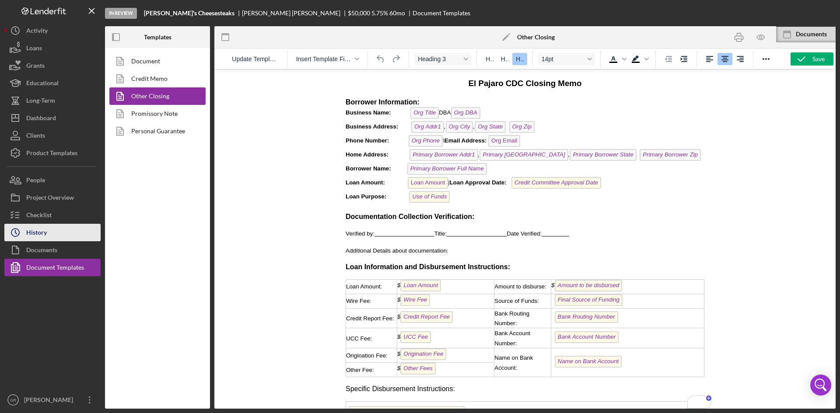
click at [51, 231] on button "Icon/History History" at bounding box center [52, 232] width 96 height 17
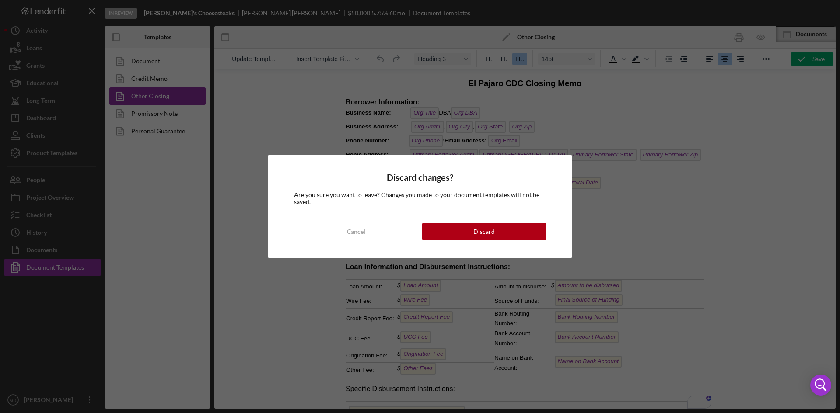
click at [57, 247] on div "Discard changes? Are you sure you want to leave? Changes you made to your docum…" at bounding box center [420, 206] width 840 height 413
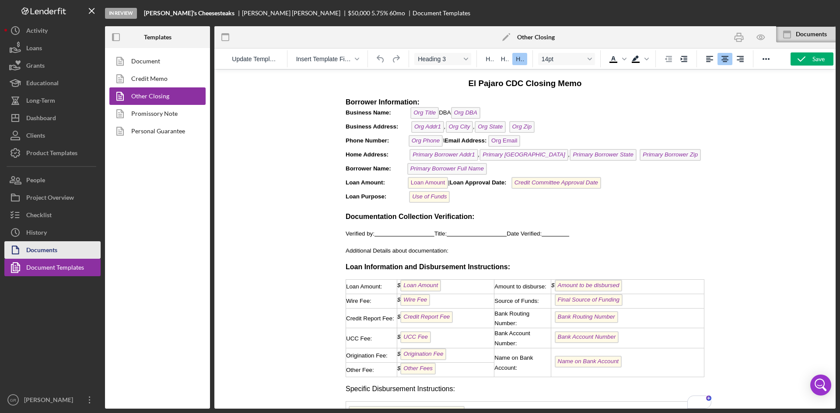
click at [51, 256] on div "Documents" at bounding box center [41, 251] width 31 height 20
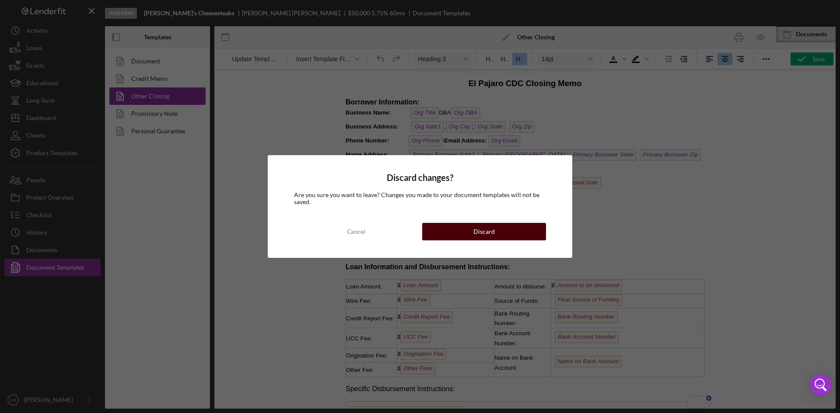
click at [437, 238] on button "Discard" at bounding box center [484, 231] width 124 height 17
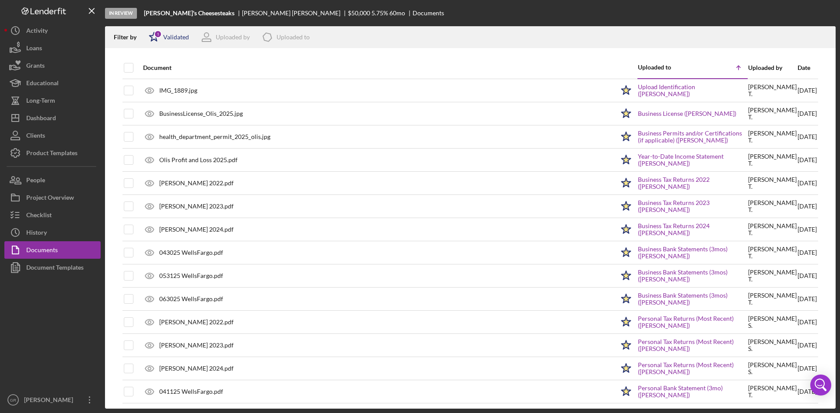
click at [159, 36] on div "1" at bounding box center [158, 34] width 8 height 8
click at [151, 66] on input "checkbox" at bounding box center [153, 69] width 9 height 9
checkbox input "false"
click at [368, 59] on div "Document" at bounding box center [378, 67] width 471 height 21
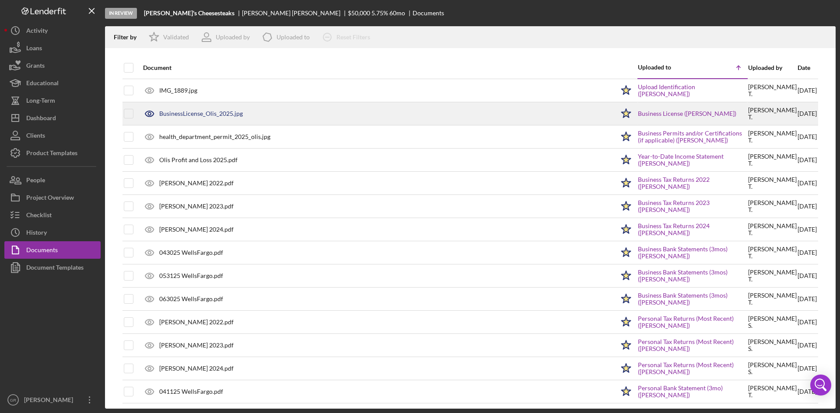
click at [178, 115] on div "BusinessLicense_Olis_2025.jpg" at bounding box center [201, 113] width 84 height 7
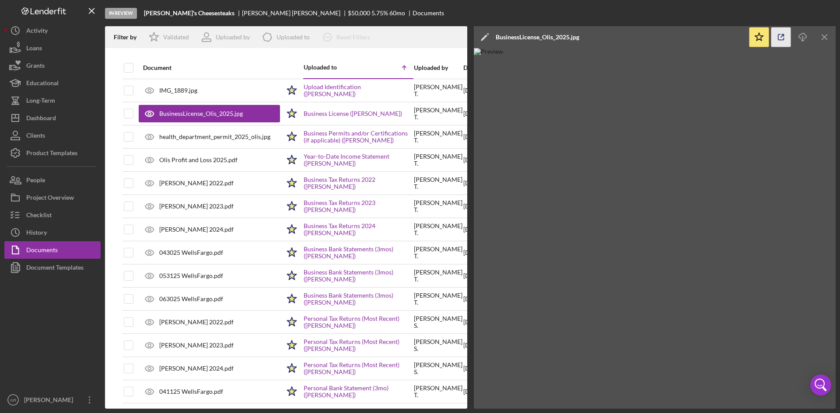
click at [784, 36] on icon "button" at bounding box center [781, 38] width 20 height 20
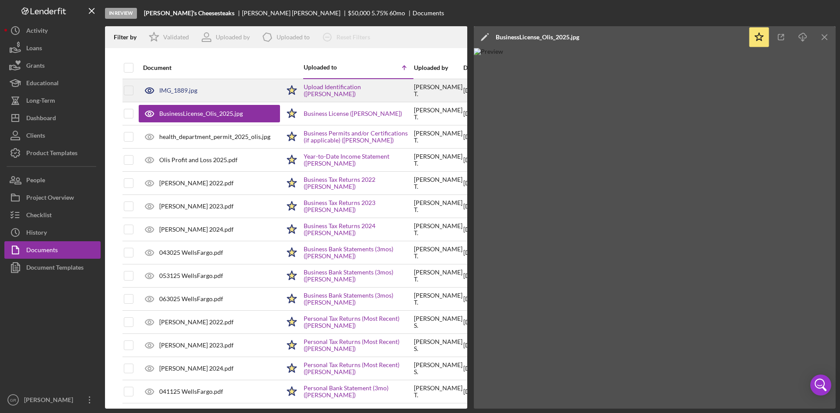
click at [178, 88] on div "IMG_1889.jpg" at bounding box center [178, 90] width 38 height 7
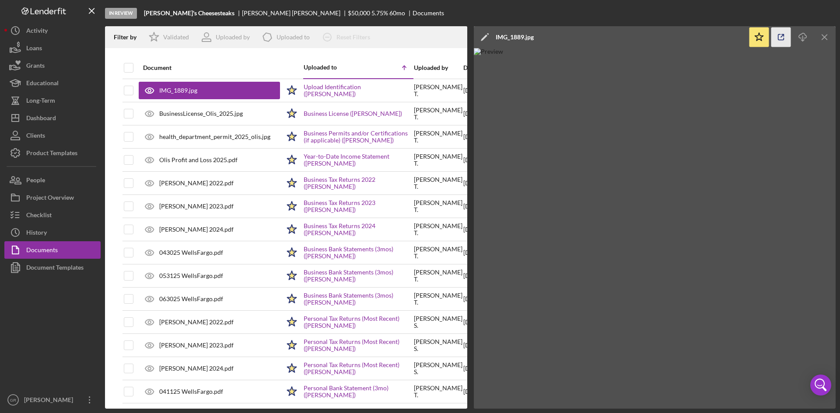
click at [783, 38] on icon "button" at bounding box center [781, 38] width 6 height 6
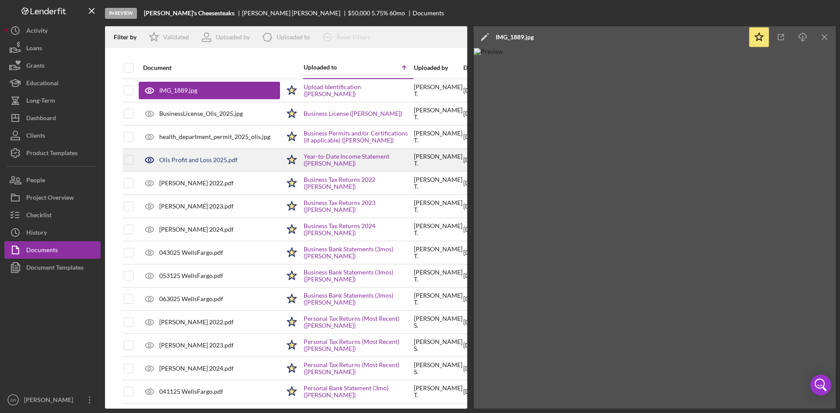
click at [192, 158] on div "Olis Profit and Loss 2025.pdf" at bounding box center [198, 160] width 78 height 7
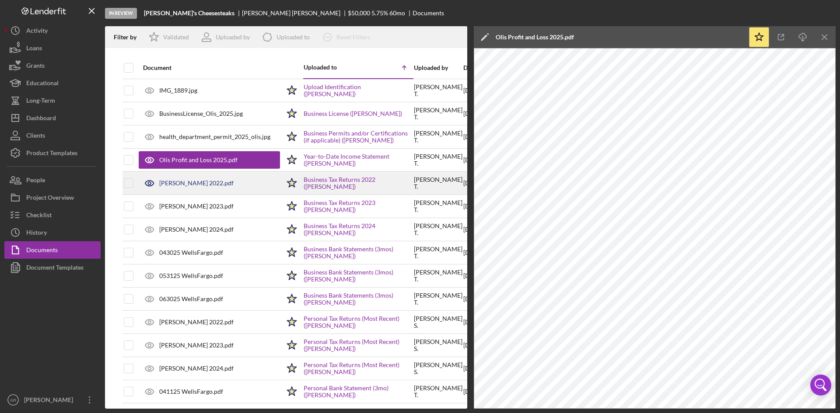
click at [187, 183] on div "tuesta 2022.pdf" at bounding box center [196, 183] width 74 height 7
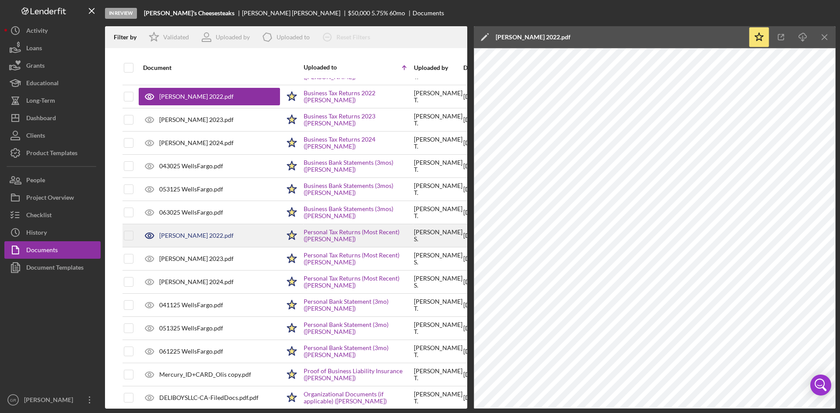
scroll to position [87, 0]
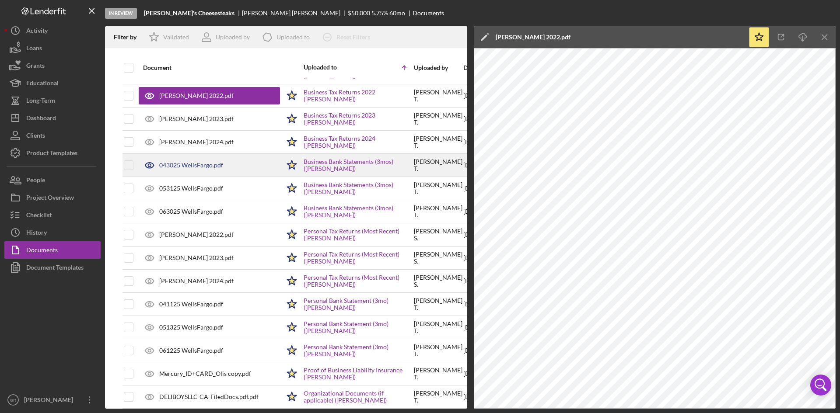
click at [184, 164] on div "043025 WellsFargo.pdf" at bounding box center [191, 165] width 64 height 7
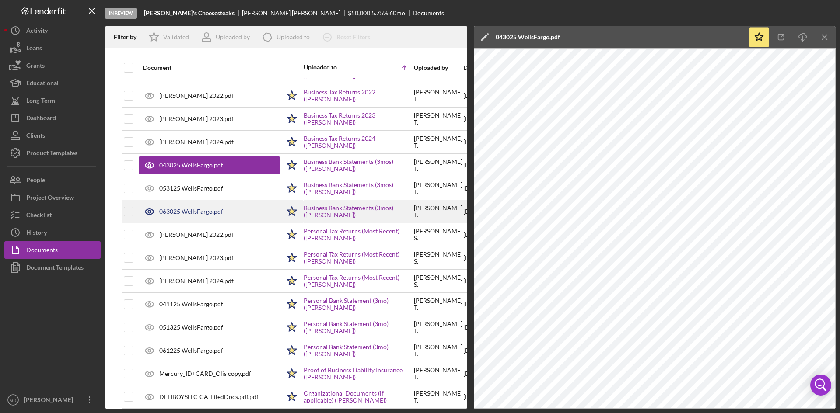
click at [207, 210] on div "063025 WellsFargo.pdf" at bounding box center [191, 211] width 64 height 7
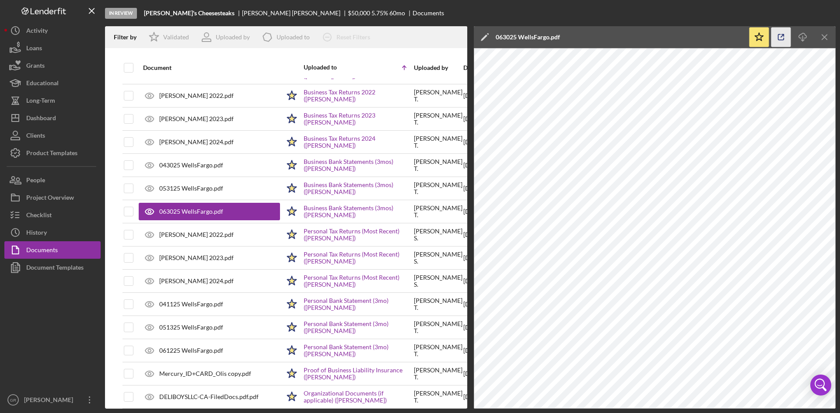
click at [779, 37] on icon "button" at bounding box center [781, 38] width 20 height 20
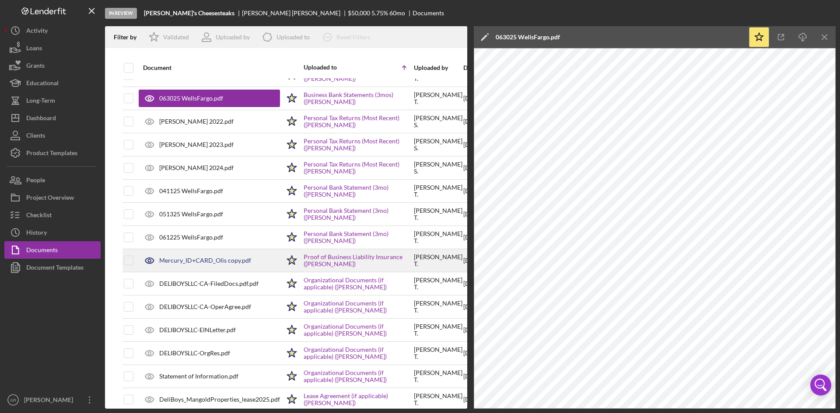
scroll to position [219, 0]
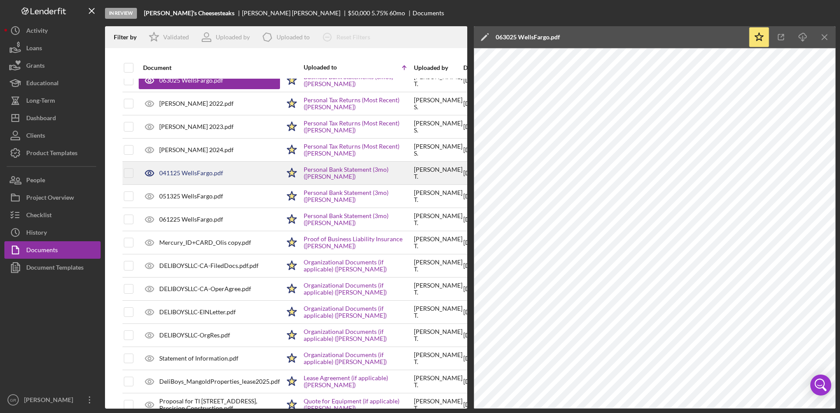
click at [190, 175] on div "041125 WellsFargo.pdf" at bounding box center [191, 173] width 64 height 7
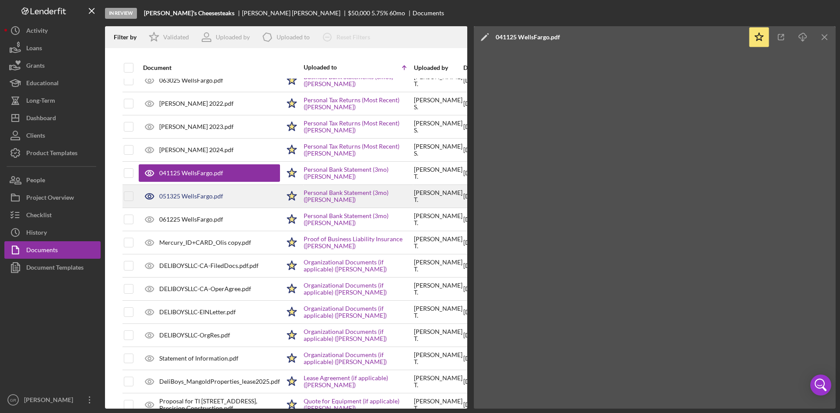
click at [192, 192] on div "051325 WellsFargo.pdf" at bounding box center [209, 196] width 141 height 22
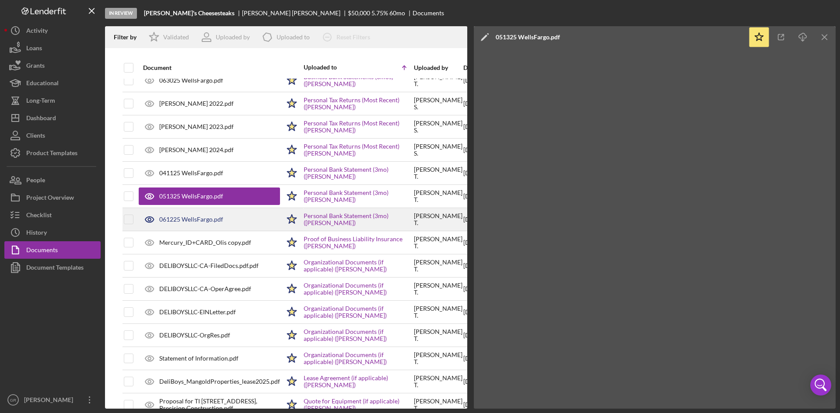
click at [204, 215] on div "061225 WellsFargo.pdf" at bounding box center [209, 220] width 141 height 22
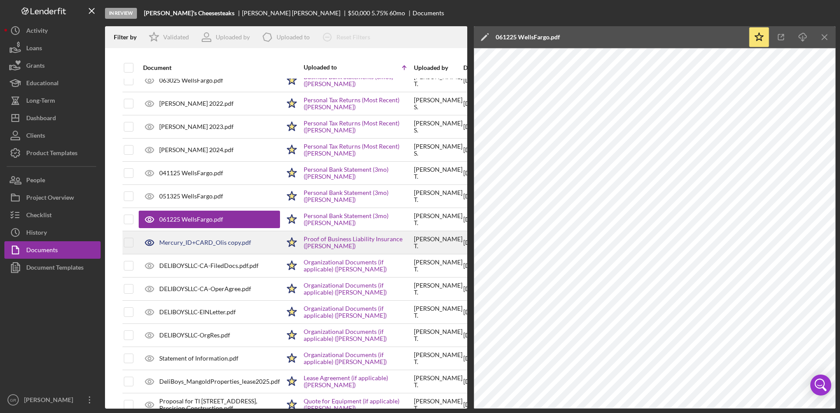
click at [204, 240] on div "Mercury_ID+CARD_Olis copy.pdf" at bounding box center [205, 242] width 92 height 7
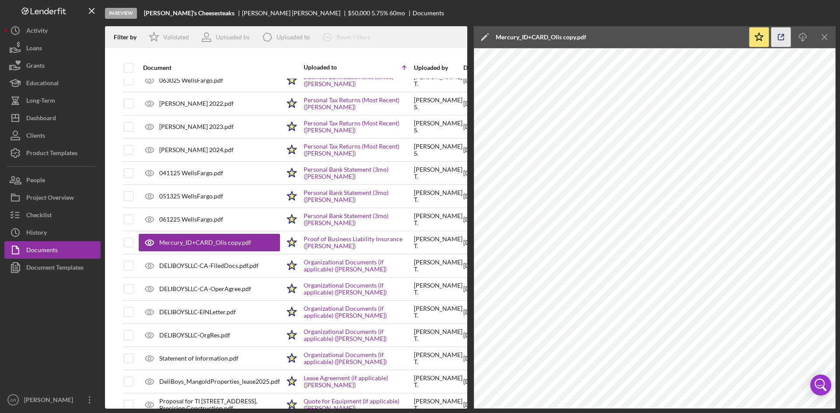
click at [782, 41] on icon "button" at bounding box center [781, 38] width 20 height 20
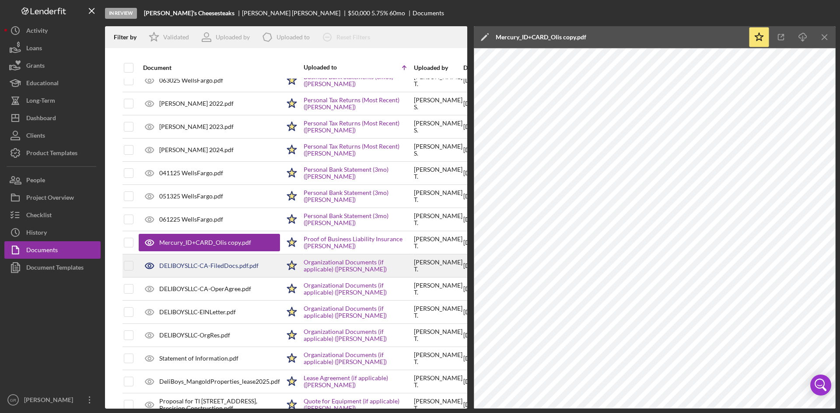
click at [205, 260] on div "DELIBOYSLLC-CA-FiledDocs.pdf.pdf" at bounding box center [209, 266] width 141 height 22
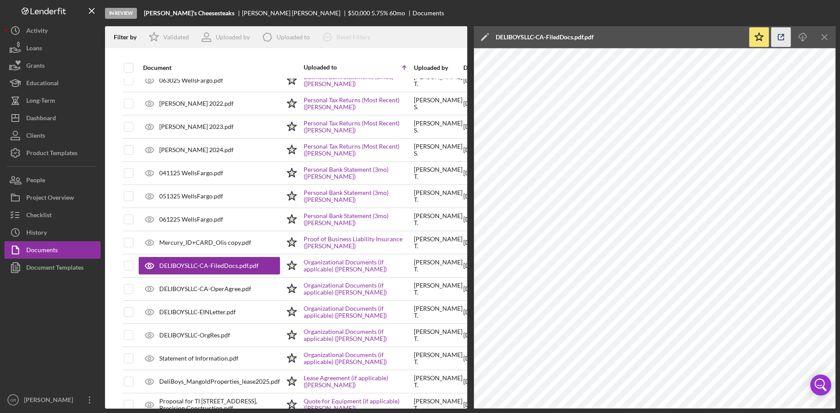
click at [776, 42] on icon "button" at bounding box center [781, 38] width 20 height 20
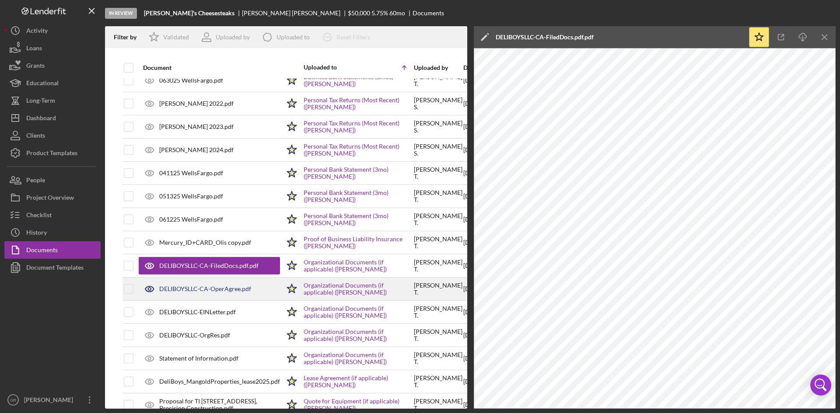
click at [187, 292] on div "DELIBOYSLLC-CA-OperAgree.pdf" at bounding box center [205, 289] width 92 height 7
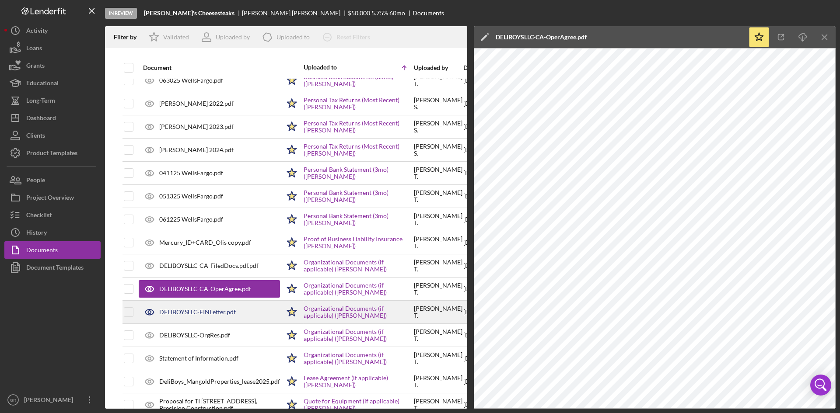
click at [196, 316] on div "DELIBOYSLLC-EINLetter.pdf" at bounding box center [197, 312] width 77 height 7
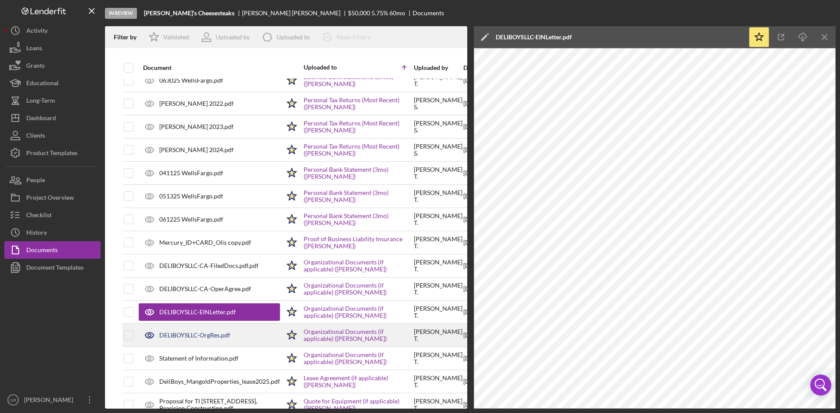
click at [170, 338] on div "DELIBOYSLLC-OrgRes.pdf" at bounding box center [194, 335] width 71 height 7
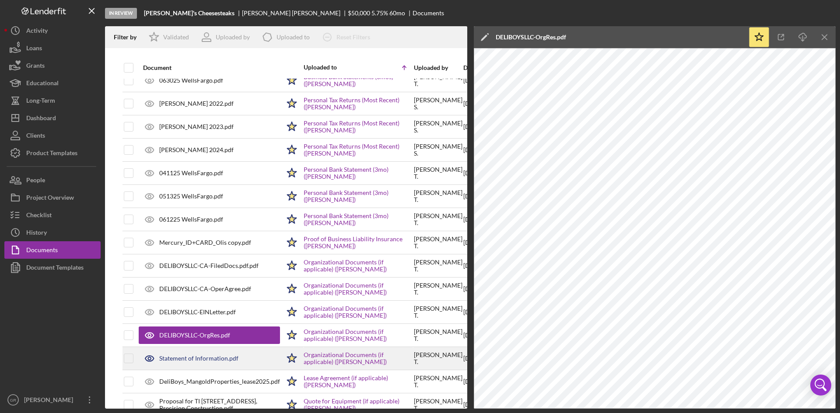
click at [209, 355] on div "Statement of Information.pdf" at bounding box center [198, 358] width 79 height 7
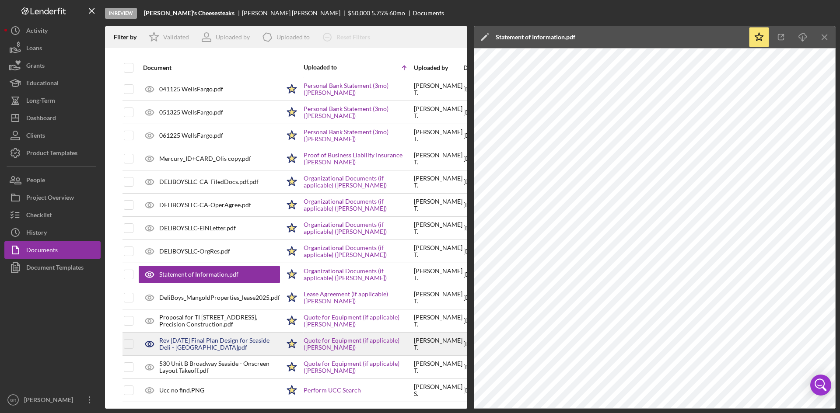
scroll to position [311, 0]
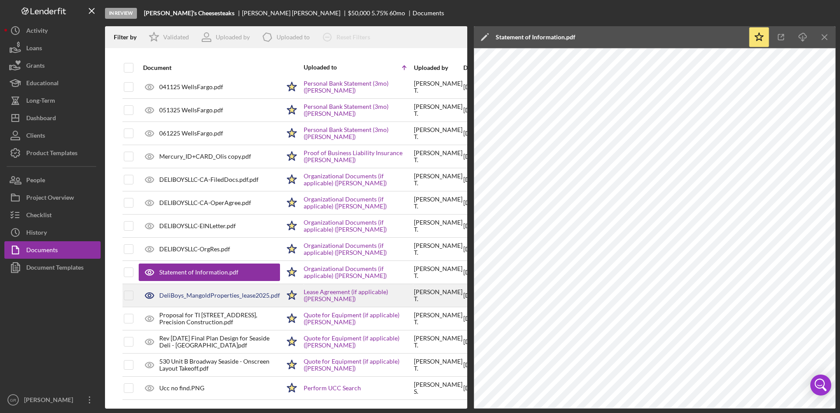
click at [234, 292] on div "DeliBoys_MangoldProperties_lease2025.pdf" at bounding box center [219, 295] width 121 height 7
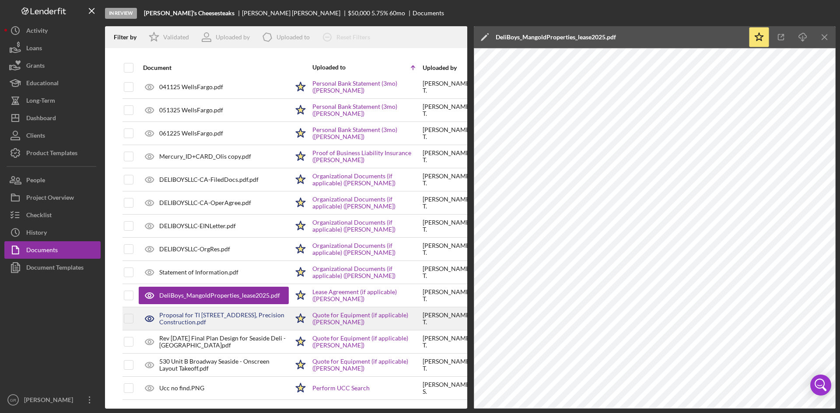
click at [223, 315] on div "Proposal for TI 530 Unit B Broadway Seaside Ca, Precision Construction.pdf" at bounding box center [223, 319] width 129 height 14
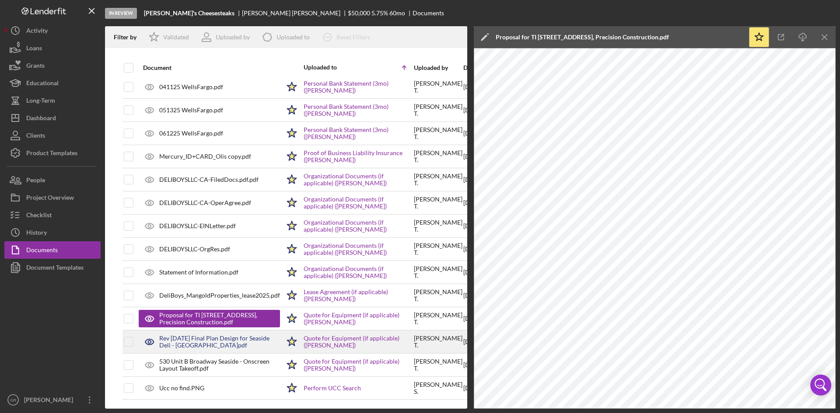
click at [234, 337] on div "Rev 8.21.25 Final Plan Design for Seaside Deli - 530 Unit B Broadway Seaside Ca…" at bounding box center [219, 342] width 121 height 14
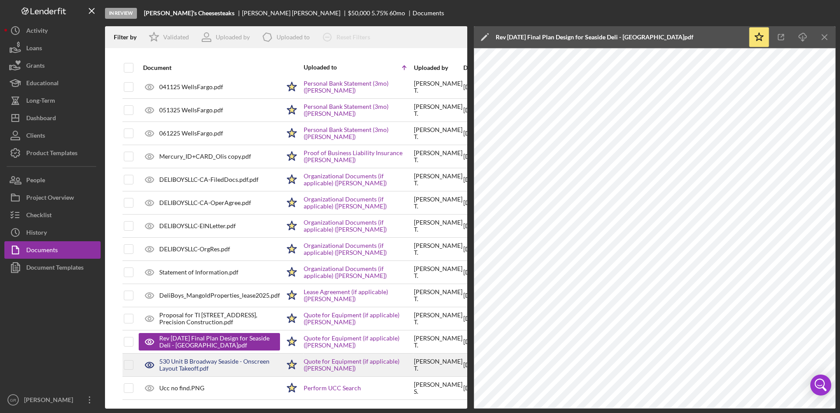
click at [224, 360] on div "530 Unit B Broadway Seaside - Onscreen Layout Takeoff.pdf" at bounding box center [219, 365] width 121 height 14
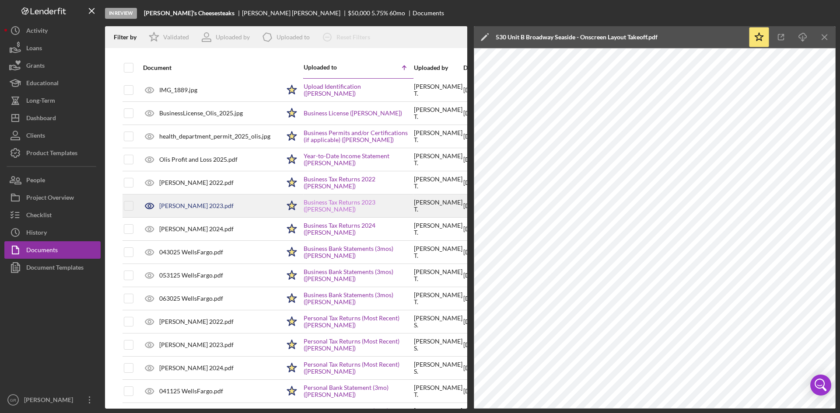
scroll to position [0, 0]
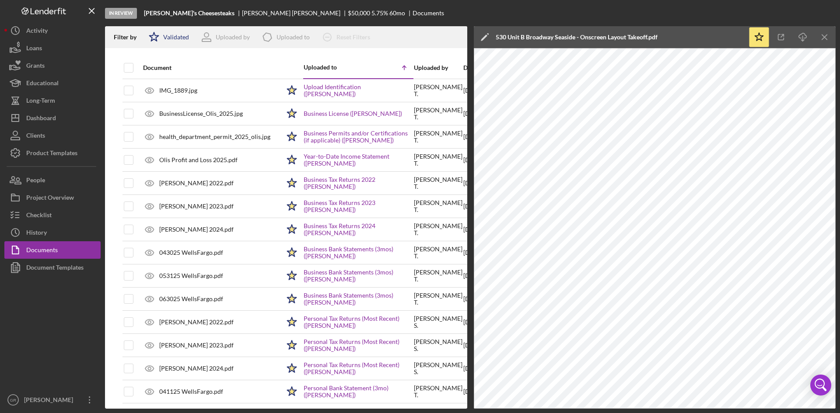
click at [170, 36] on div "Validated" at bounding box center [176, 37] width 26 height 7
click at [264, 49] on div at bounding box center [286, 52] width 362 height 9
click at [819, 35] on icon "Icon/Menu Close" at bounding box center [825, 38] width 20 height 20
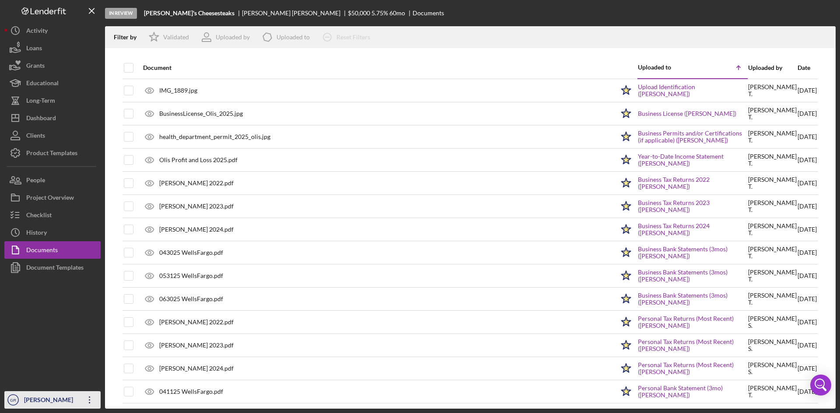
drag, startPoint x: 30, startPoint y: 400, endPoint x: 38, endPoint y: 395, distance: 9.1
click at [30, 399] on div "Gerardo Rodriguez" at bounding box center [50, 401] width 57 height 20
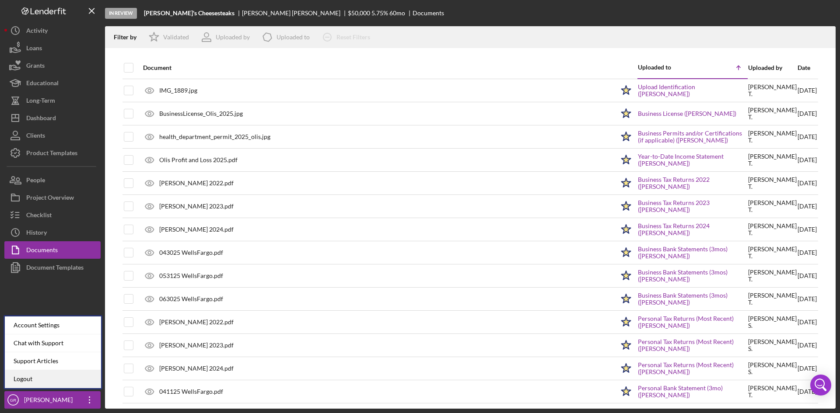
click at [59, 380] on link "Logout" at bounding box center [53, 379] width 96 height 18
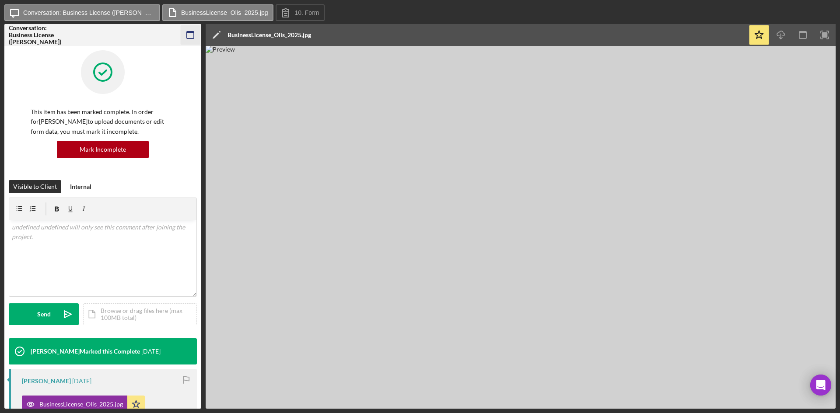
click at [193, 31] on icon "button" at bounding box center [191, 35] width 20 height 20
click at [190, 36] on icon "button" at bounding box center [191, 35] width 20 height 20
